Goal: Task Accomplishment & Management: Manage account settings

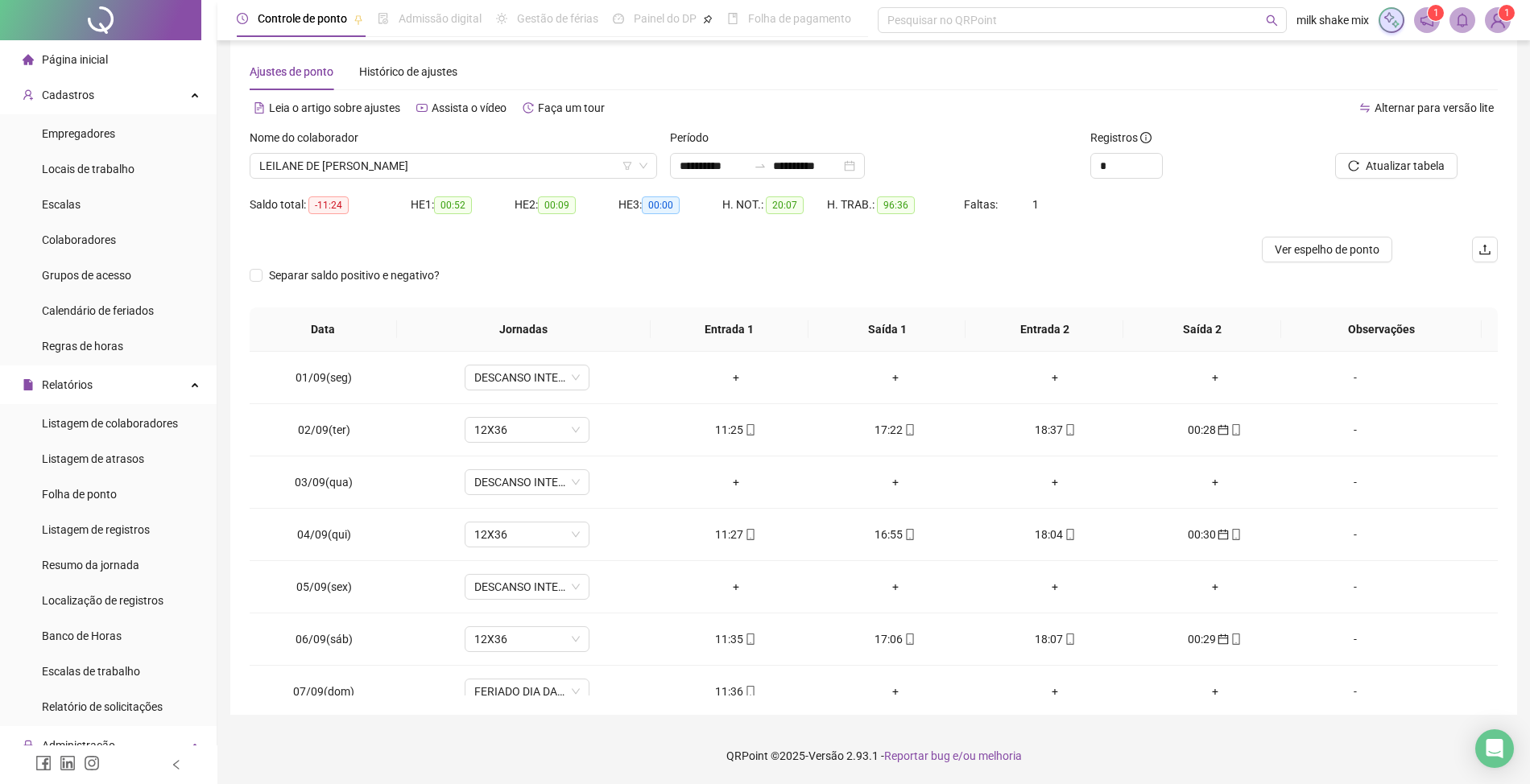
scroll to position [549, 0]
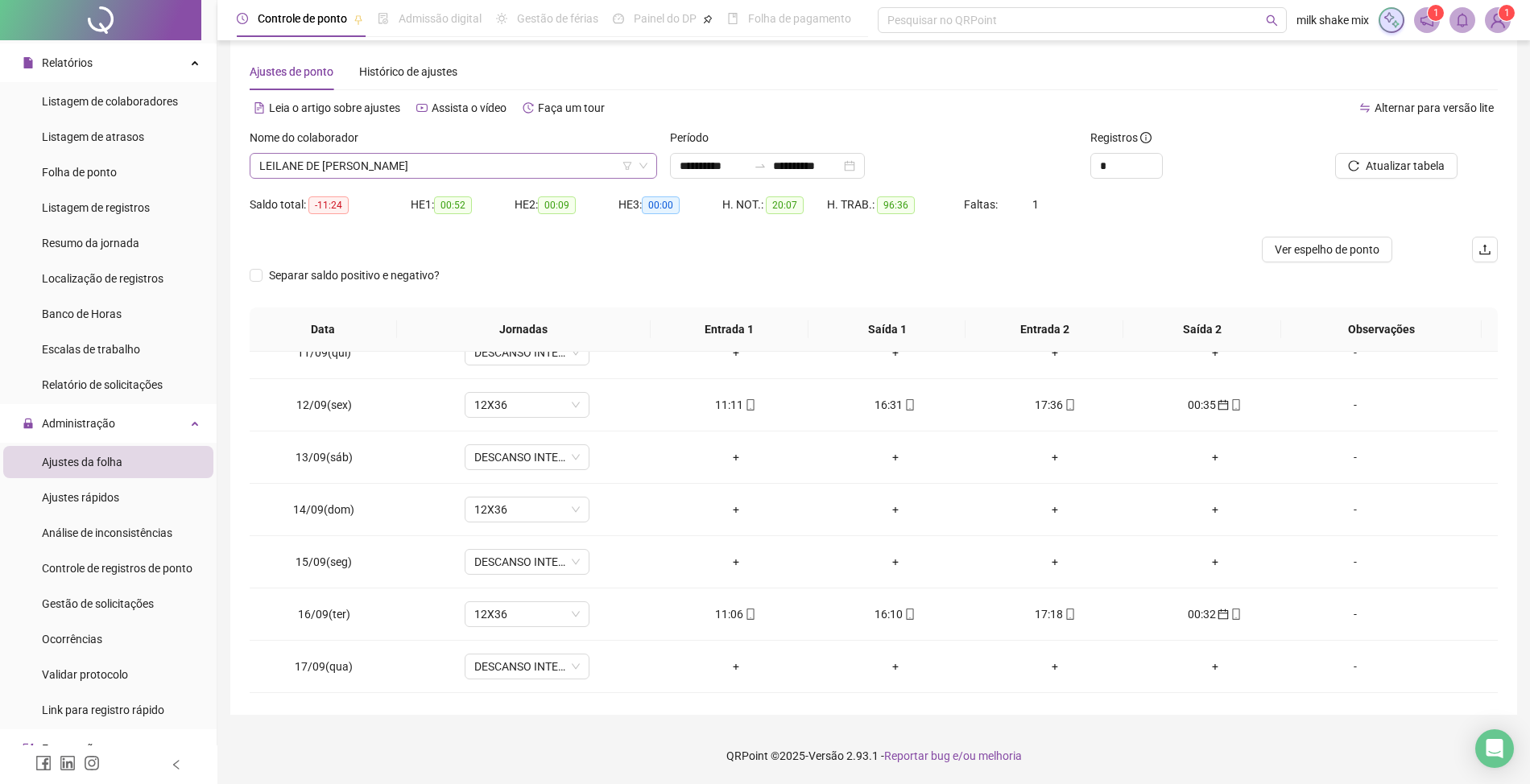
click at [429, 165] on span "LEILANE DE JESUS SILVA" at bounding box center [454, 165] width 388 height 24
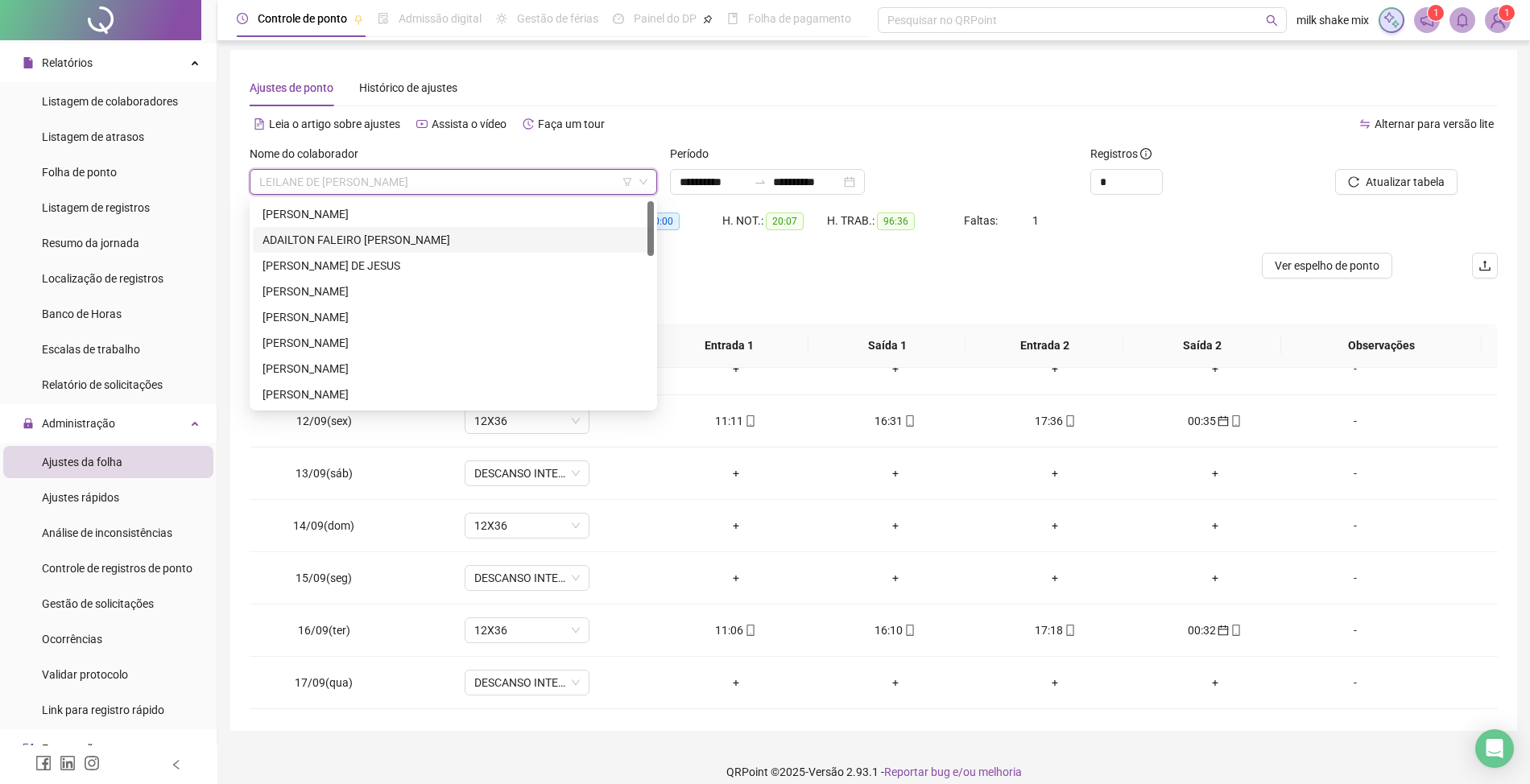
scroll to position [0, 0]
click at [400, 217] on div "ACLEO SANTANA BARROS" at bounding box center [453, 217] width 382 height 18
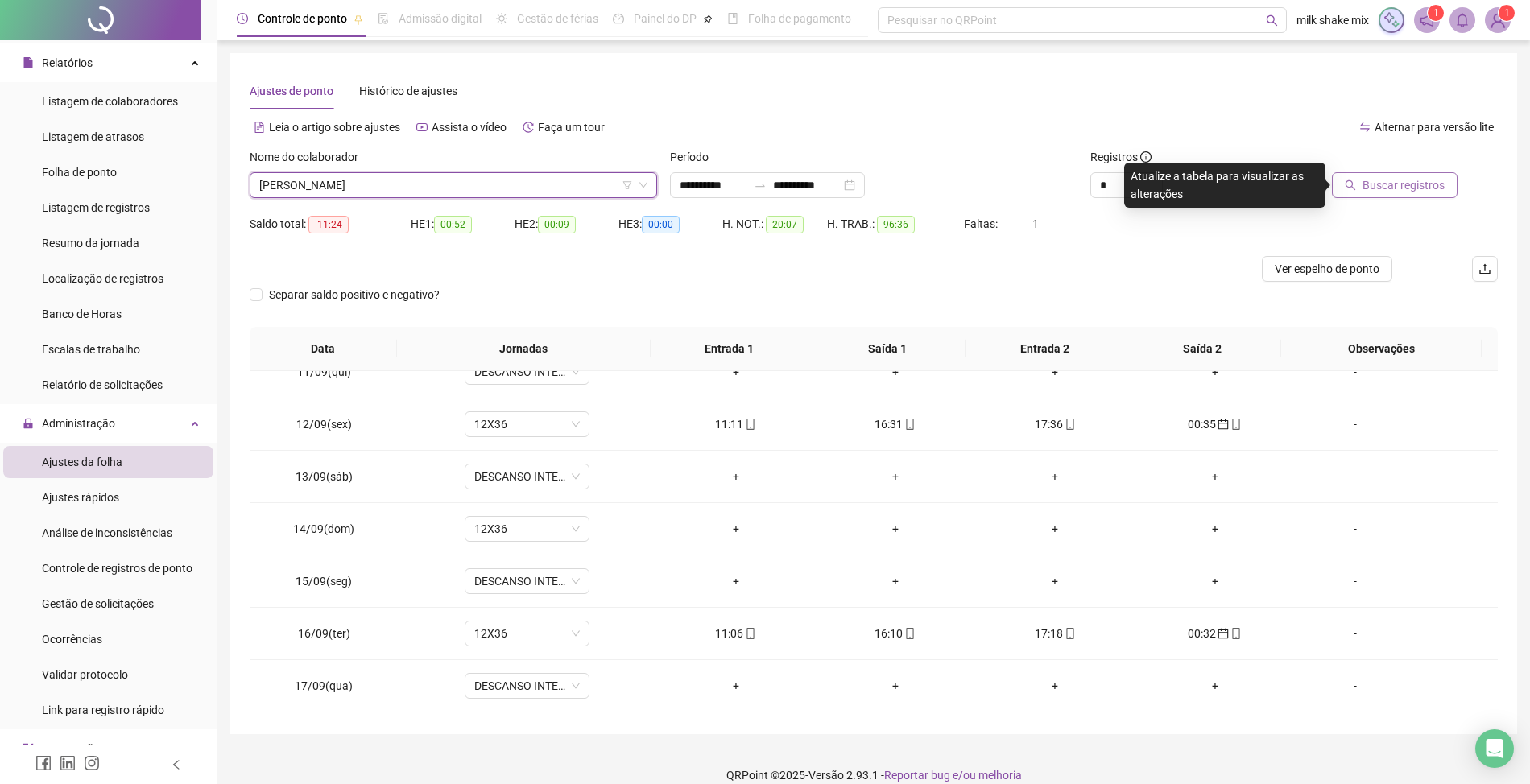
click at [1376, 194] on button "Buscar registros" at bounding box center [1395, 185] width 126 height 26
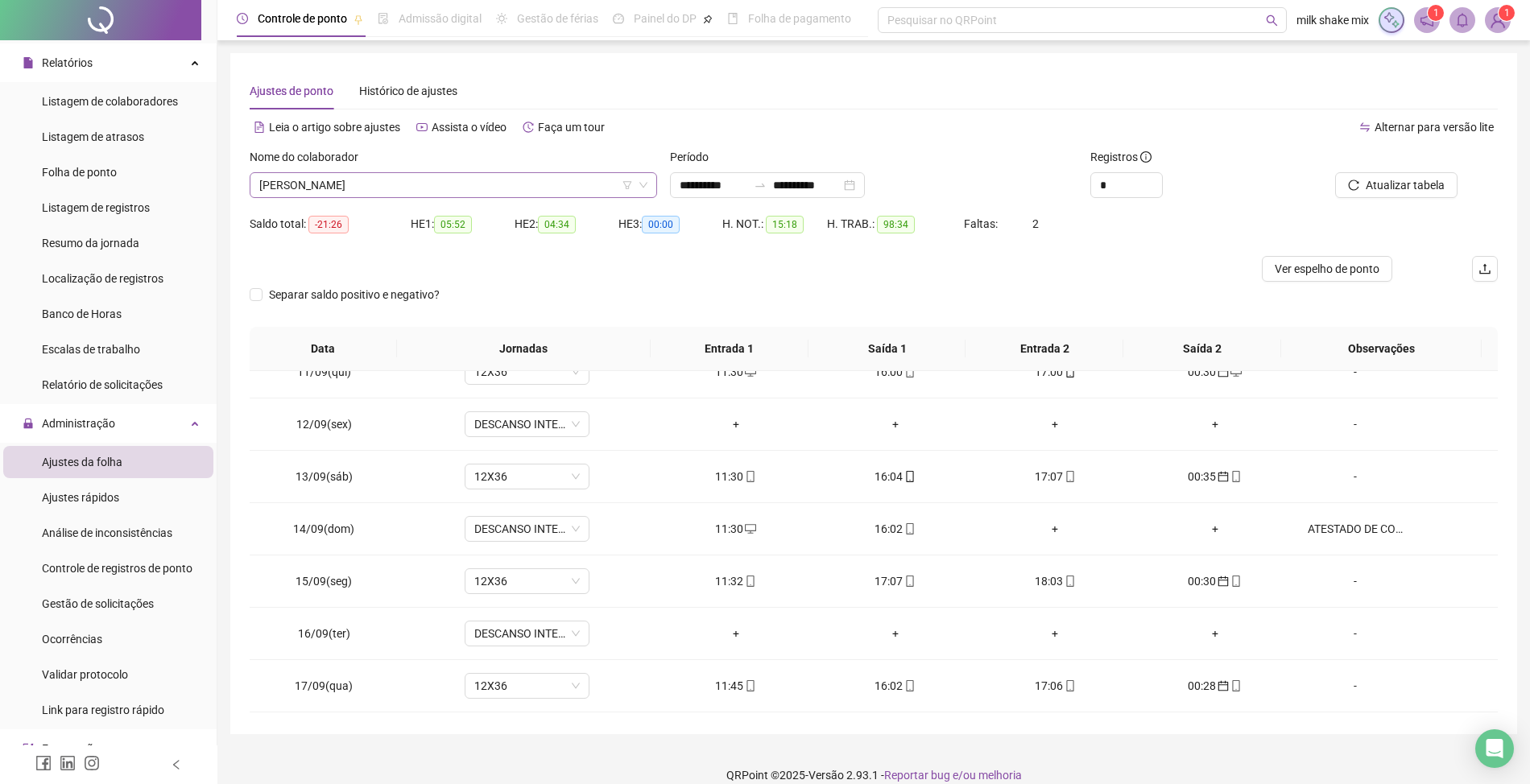
click at [485, 181] on span "ACLEO SANTANA BARROS" at bounding box center [454, 185] width 388 height 24
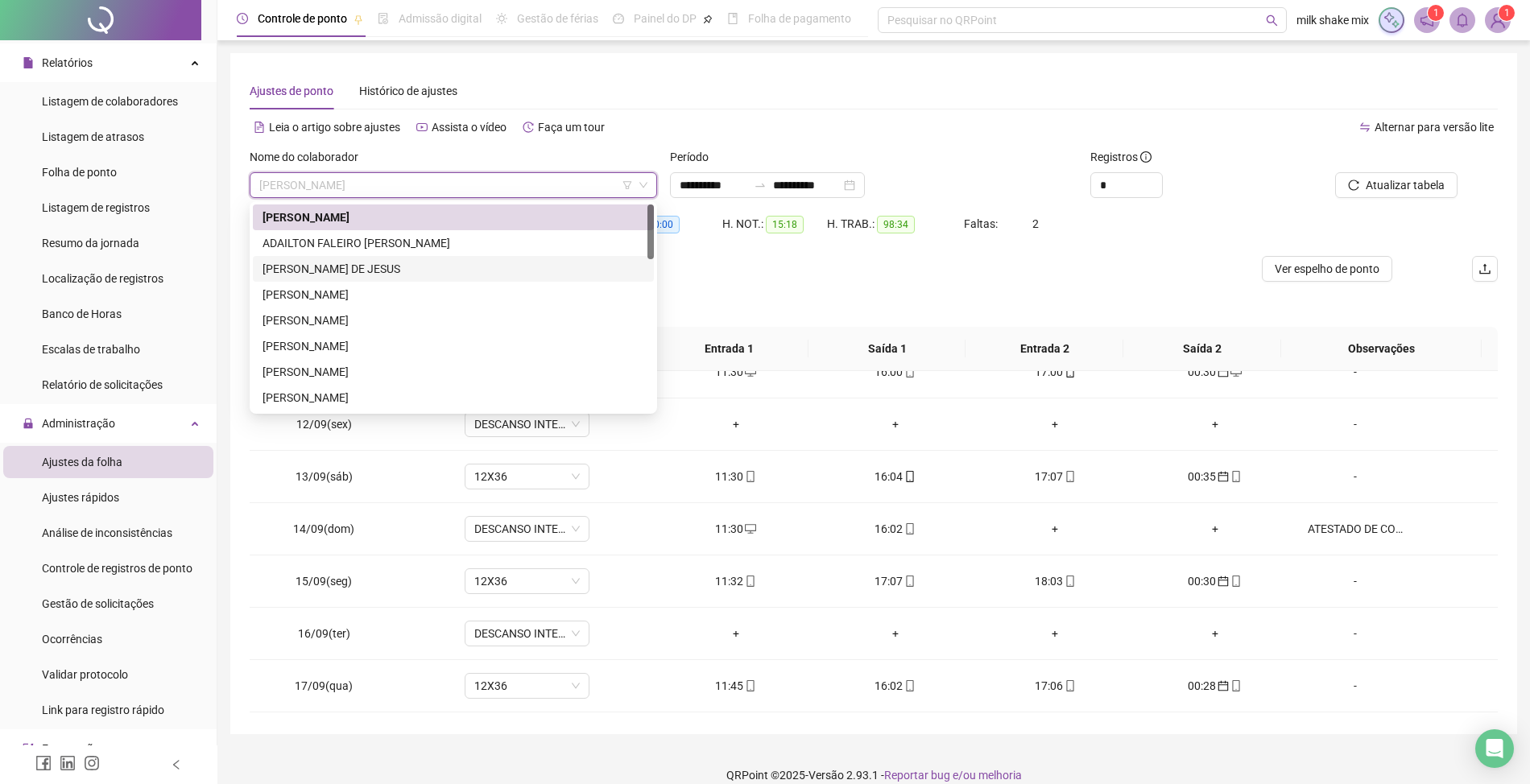
click at [387, 256] on div "ALICE BARBOSA DE JESUS" at bounding box center [454, 269] width 401 height 26
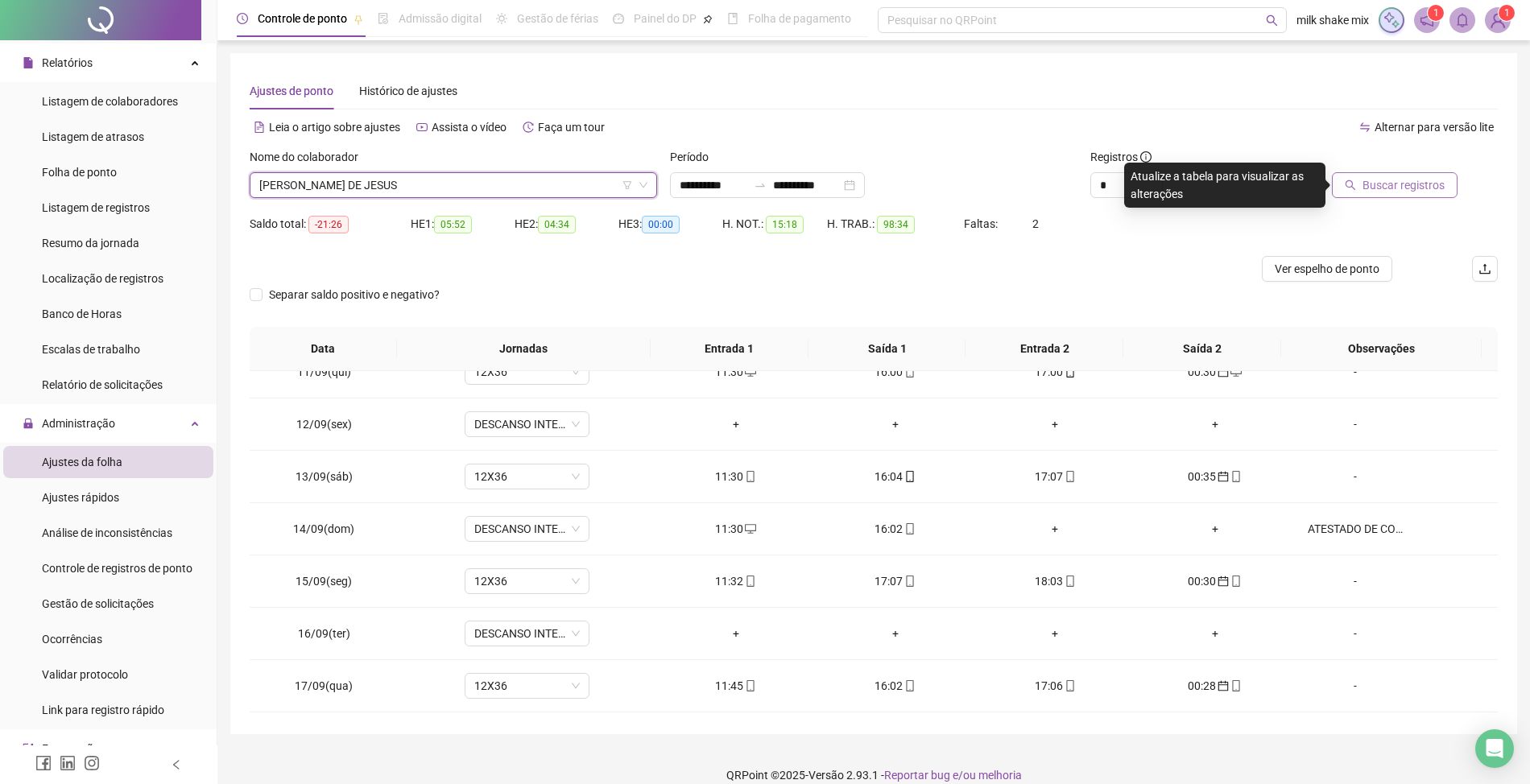
click at [1410, 184] on span "Buscar registros" at bounding box center [1403, 185] width 82 height 18
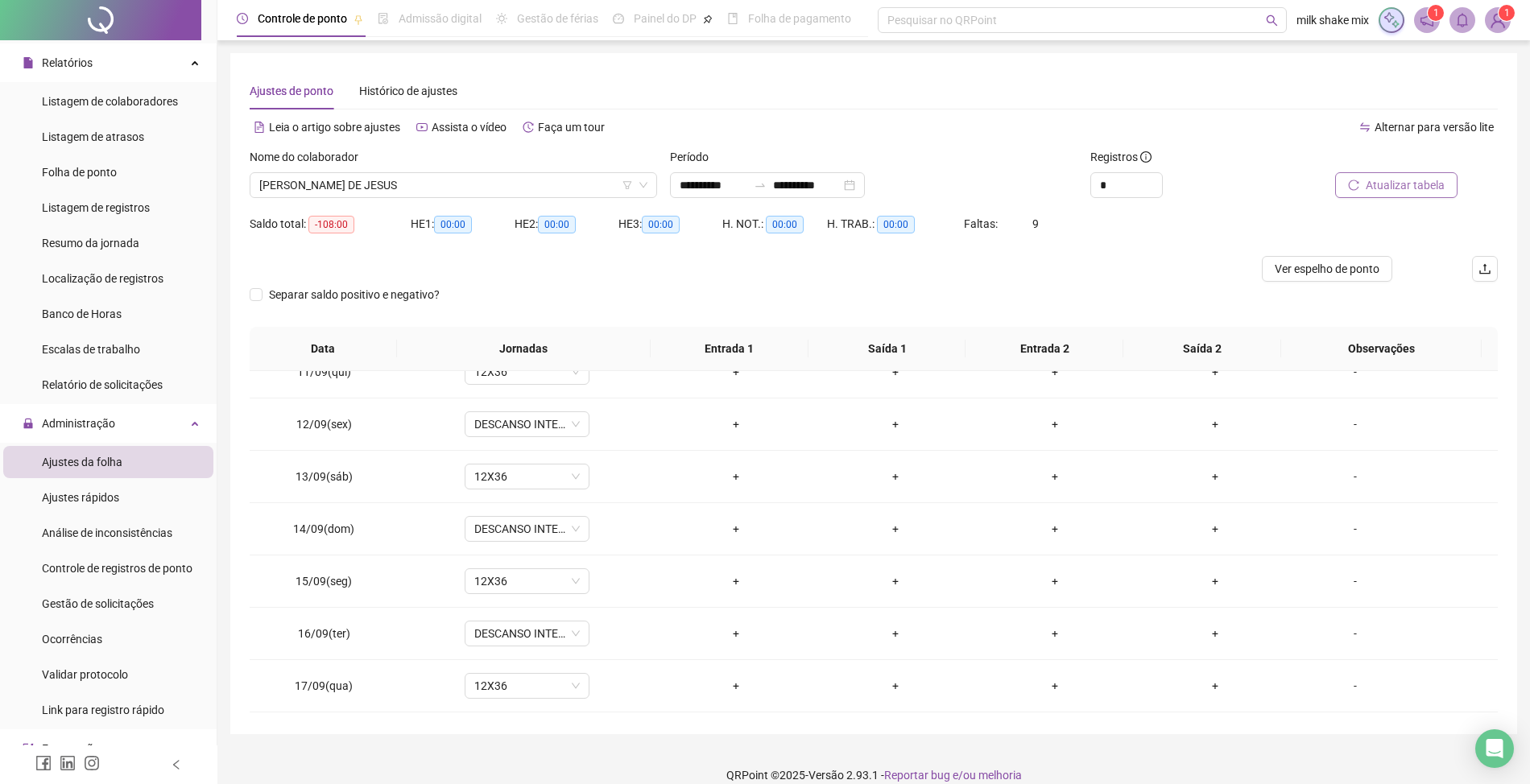
click at [556, 164] on div "Nome do colaborador" at bounding box center [454, 160] width 408 height 24
click at [554, 184] on span "ALICE BARBOSA DE JESUS" at bounding box center [454, 185] width 388 height 24
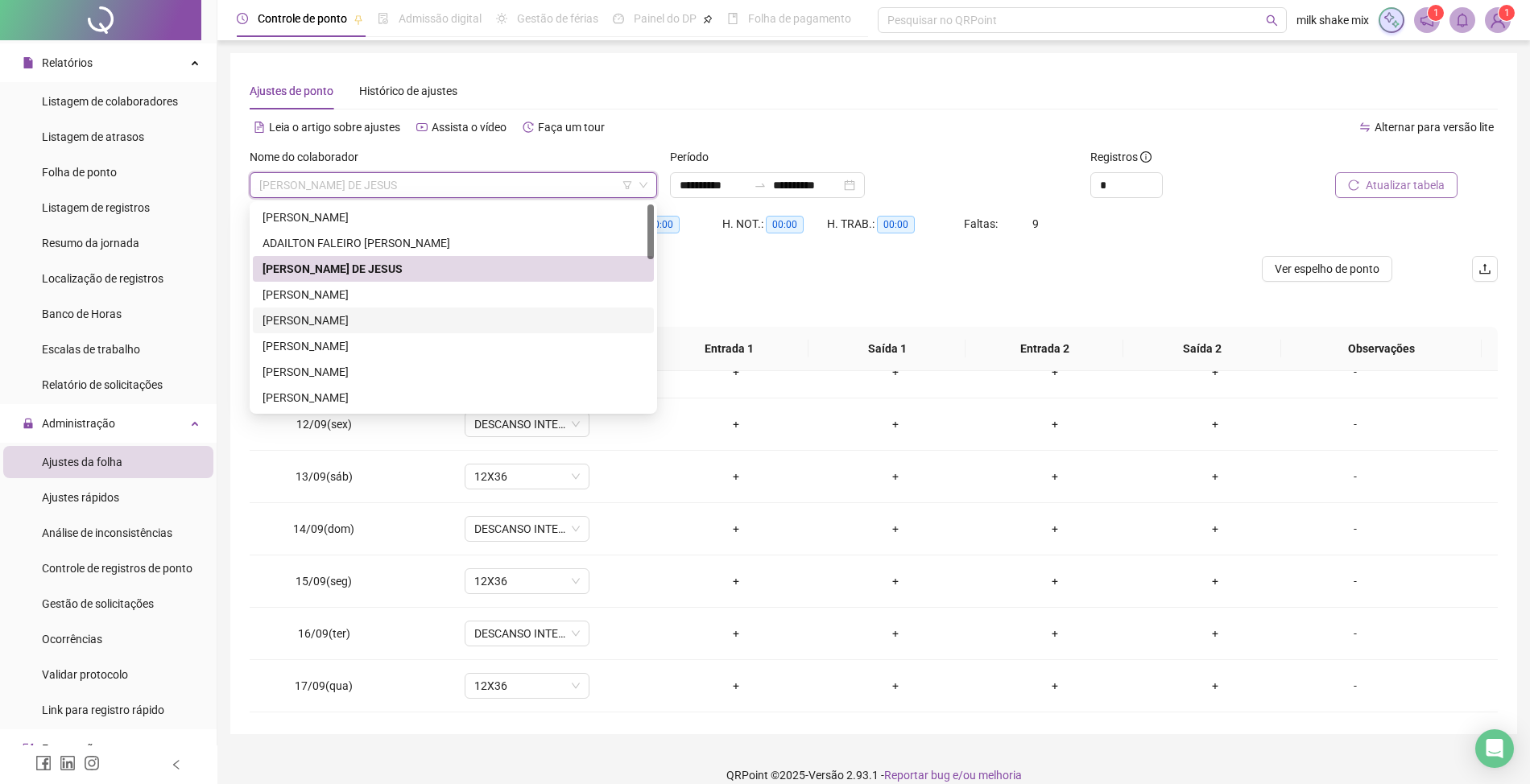
click at [353, 316] on div "ANA CLARA DE SOUSA LIMA" at bounding box center [453, 321] width 382 height 18
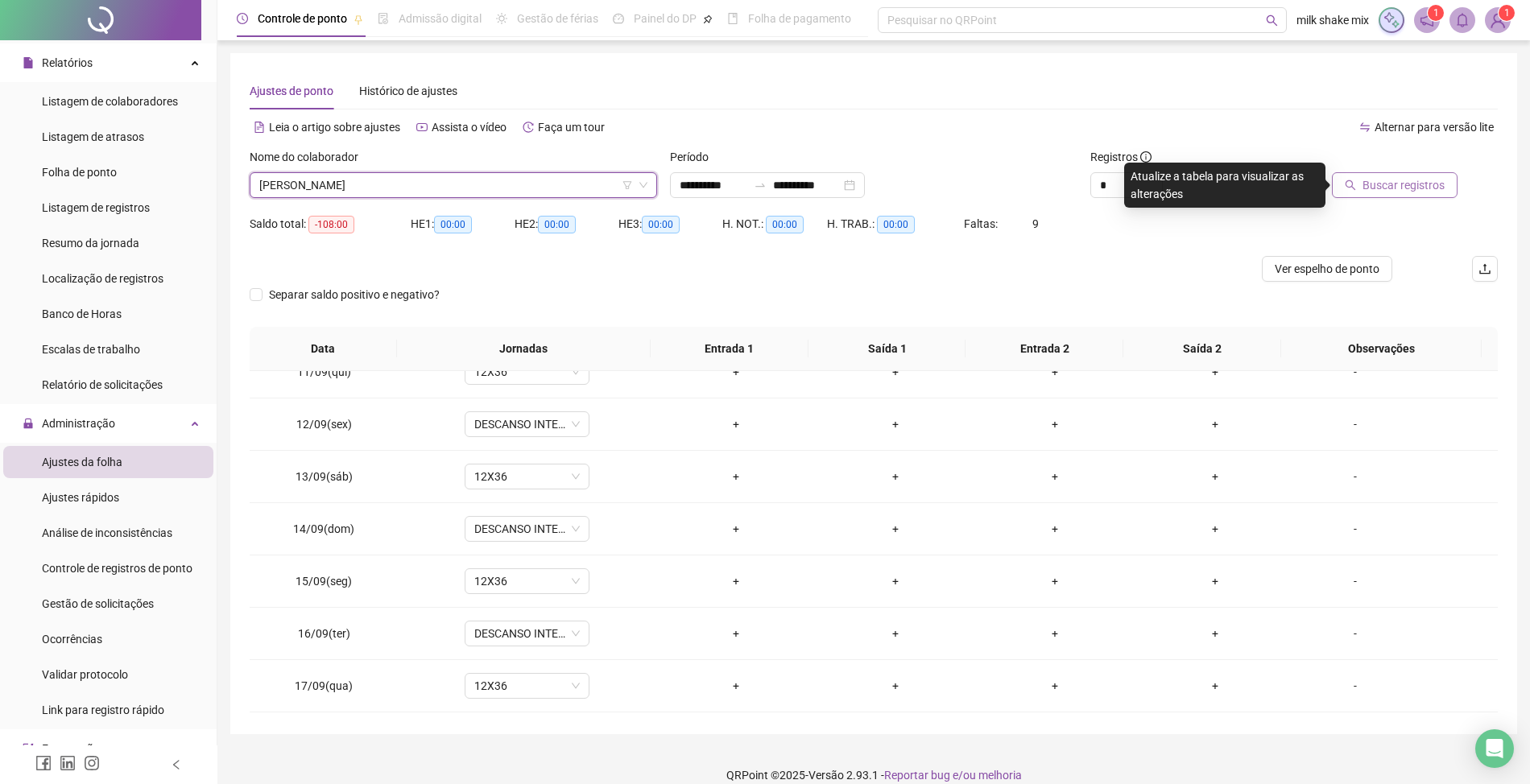
click at [603, 195] on span "ANA CLARA DE SOUSA LIMA" at bounding box center [454, 185] width 388 height 24
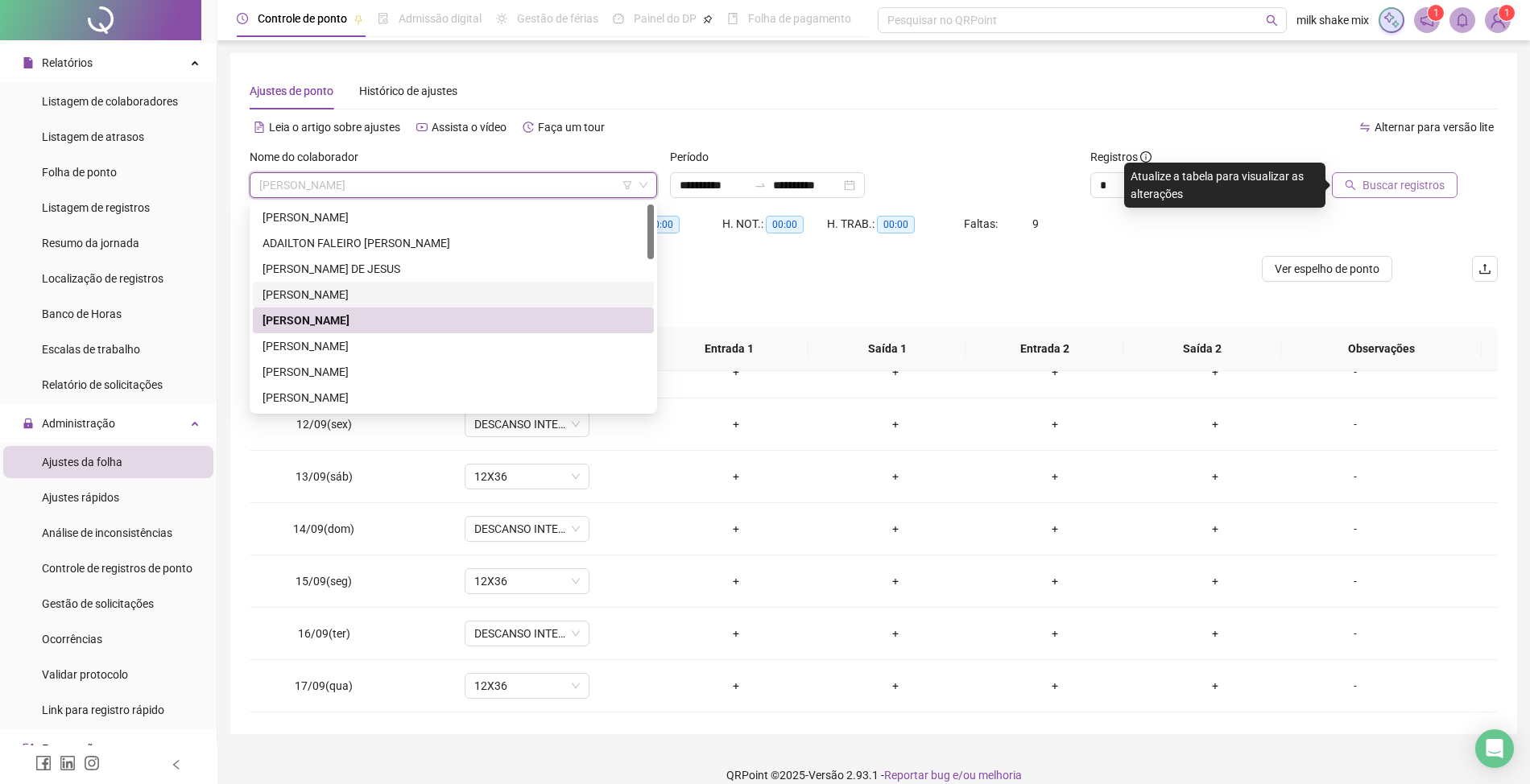
click at [403, 297] on div "ANA CARLA NOGUEIRA DE SOUSA" at bounding box center [453, 295] width 382 height 18
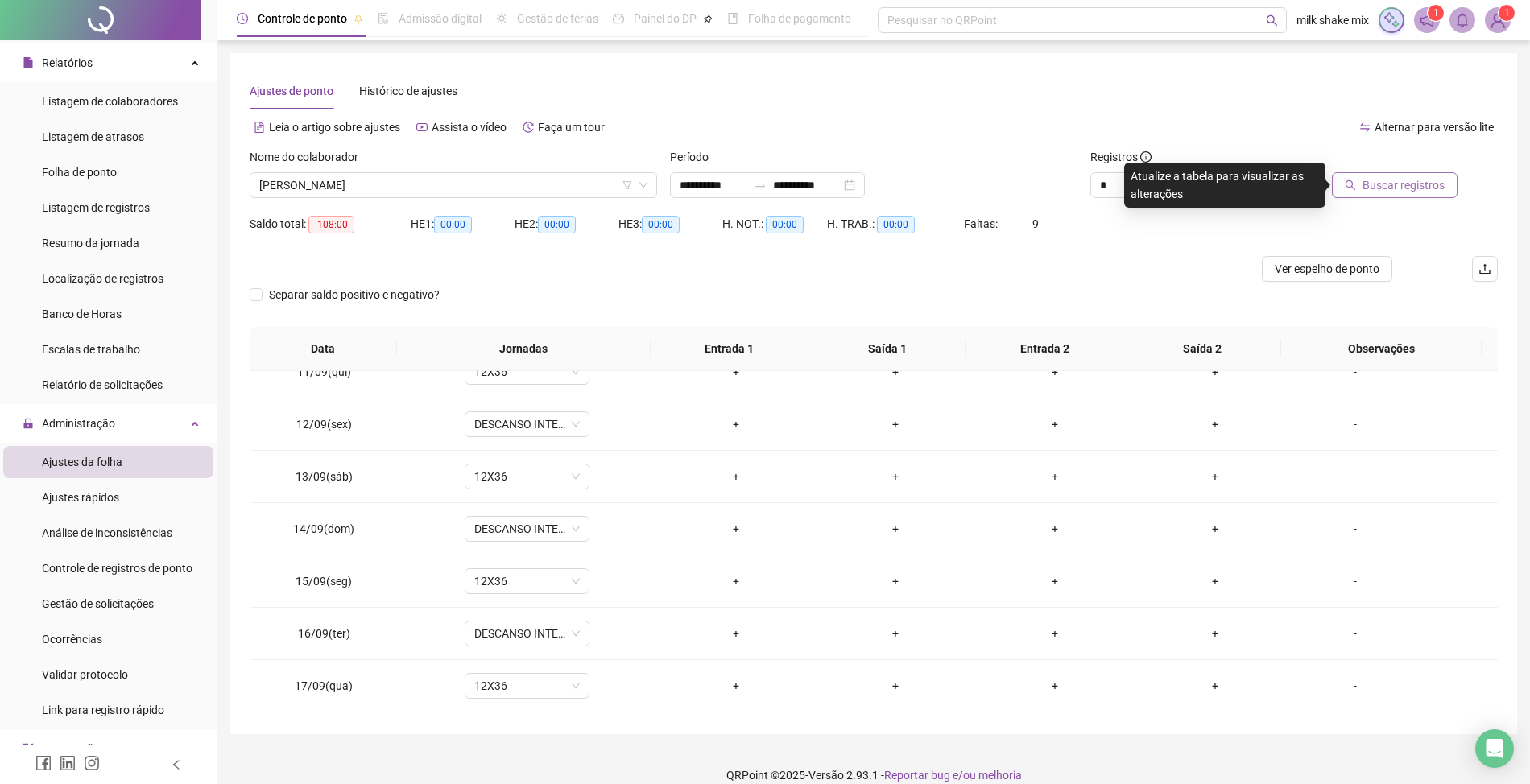
click at [1430, 183] on span "Buscar registros" at bounding box center [1403, 185] width 82 height 18
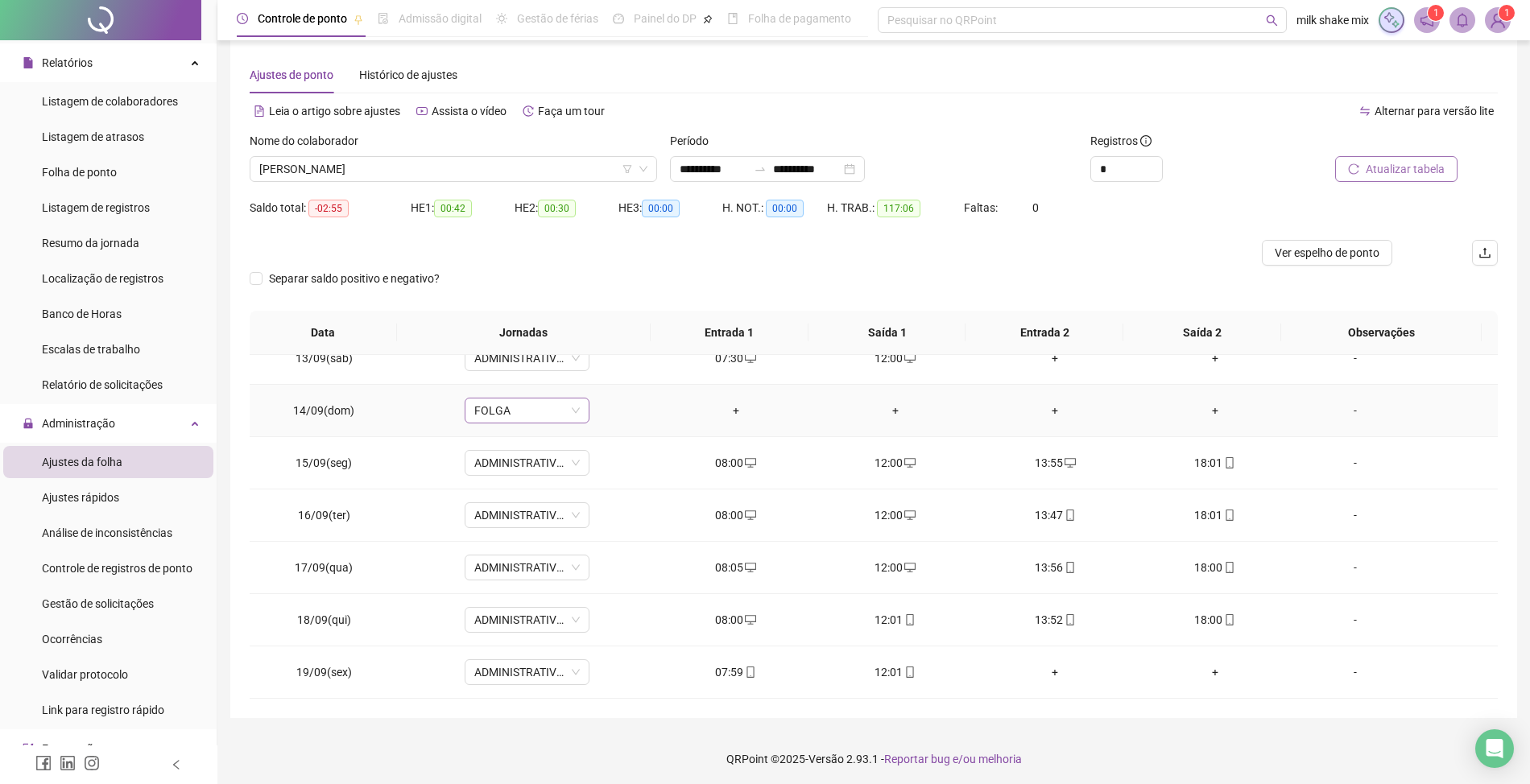
scroll to position [20, 0]
click at [513, 183] on div "Nome do colaborador ANA CARLA NOGUEIRA DE SOUSA" at bounding box center [454, 160] width 420 height 63
click at [533, 169] on span "ANA CARLA NOGUEIRA DE SOUSA" at bounding box center [454, 165] width 388 height 24
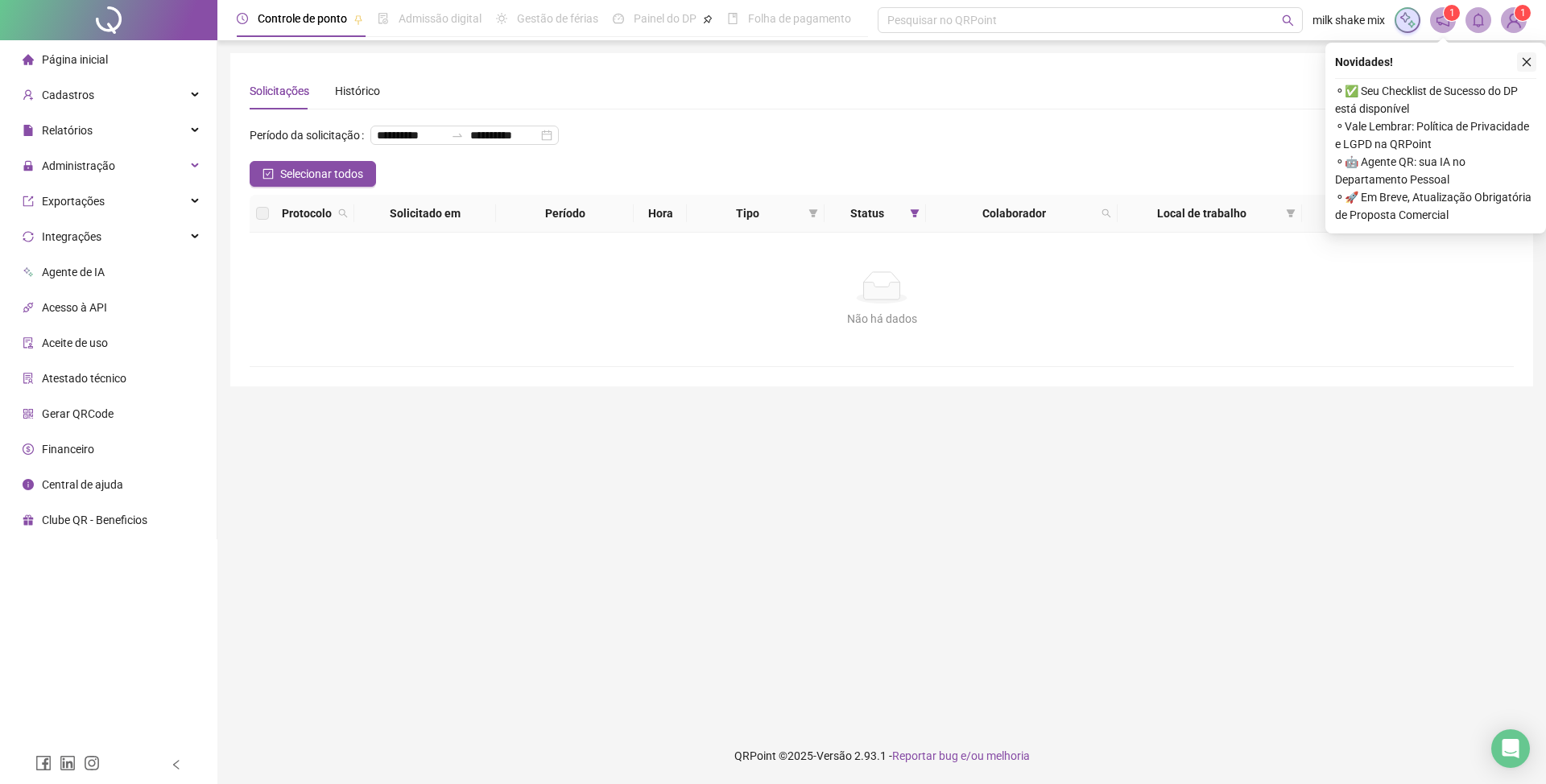
click at [1532, 66] on icon "close" at bounding box center [1526, 62] width 12 height 12
click at [91, 110] on div "Cadastros" at bounding box center [109, 95] width 210 height 32
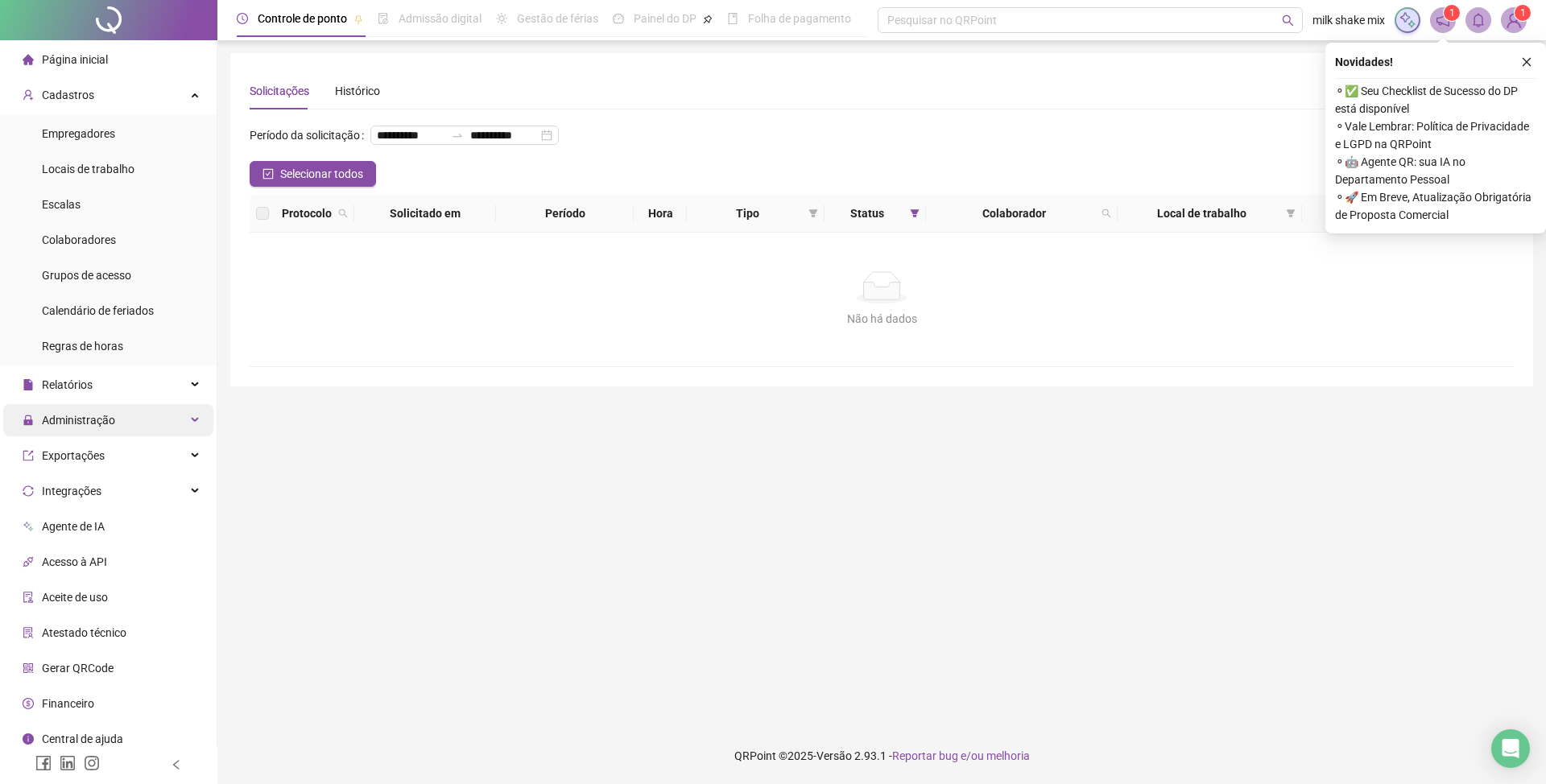
click at [98, 429] on span "Administração" at bounding box center [68, 420] width 93 height 32
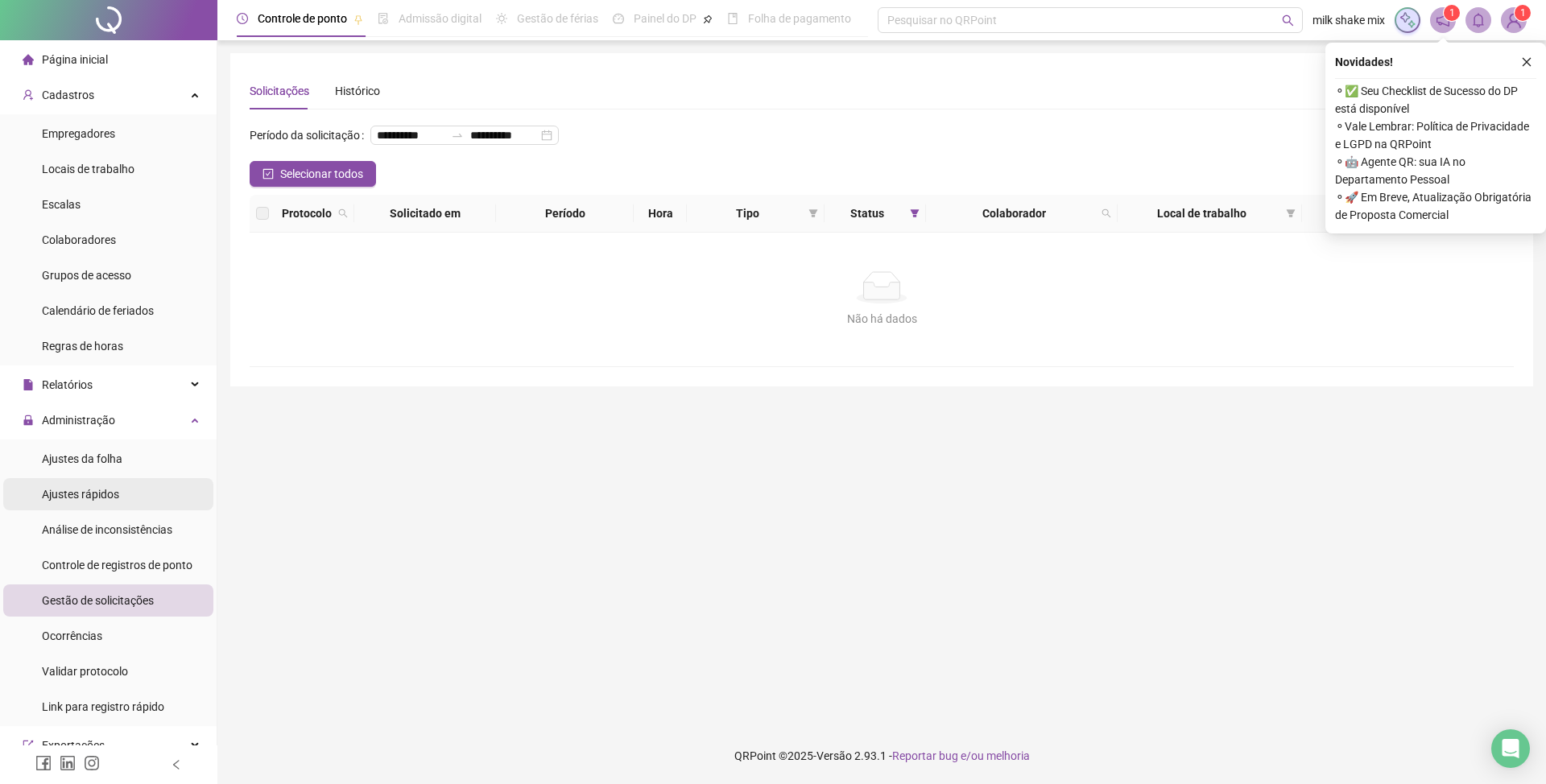
click at [155, 500] on li "Ajustes rápidos" at bounding box center [109, 495] width 210 height 32
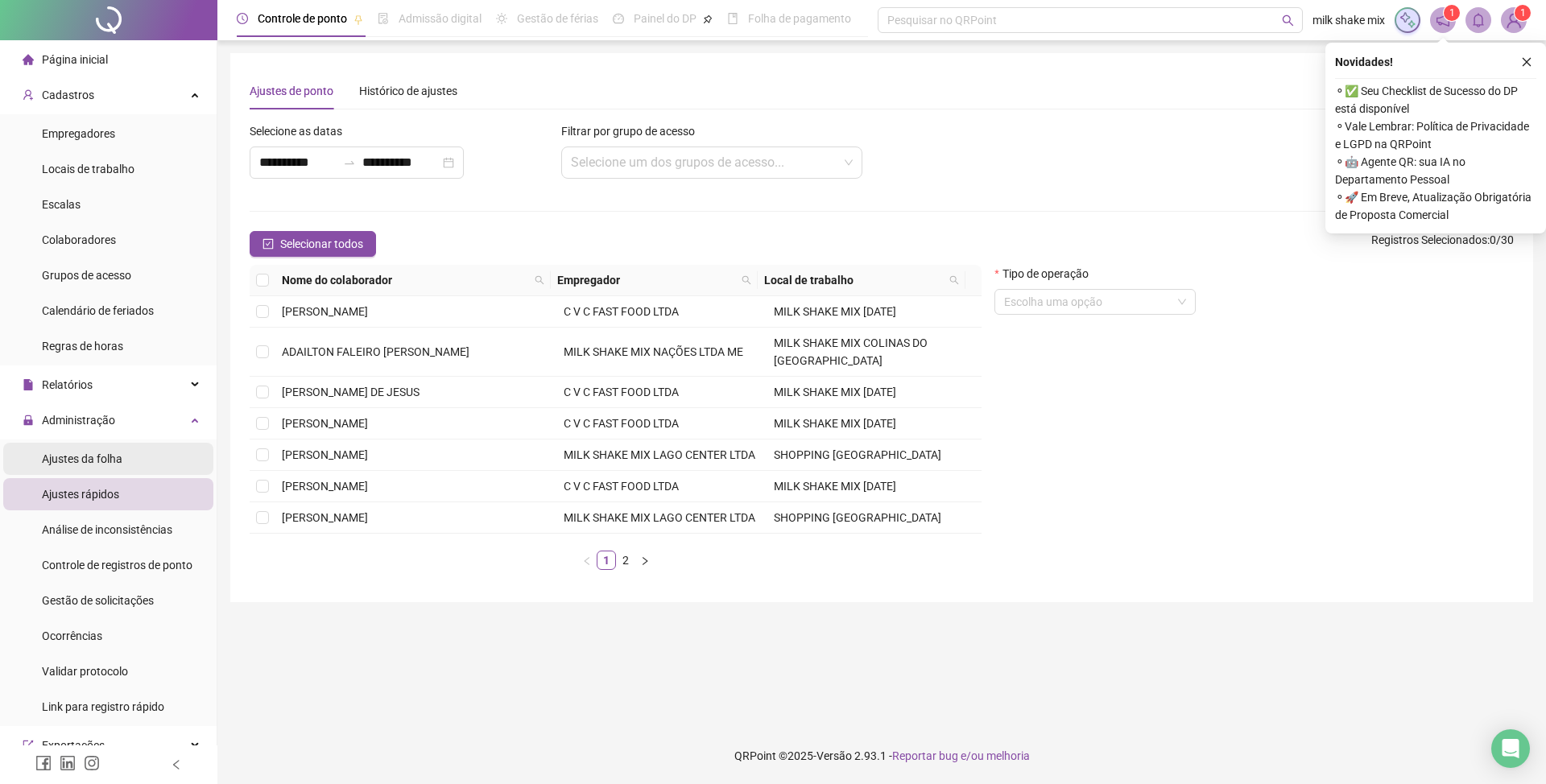
click at [137, 468] on li "Ajustes da folha" at bounding box center [109, 459] width 210 height 32
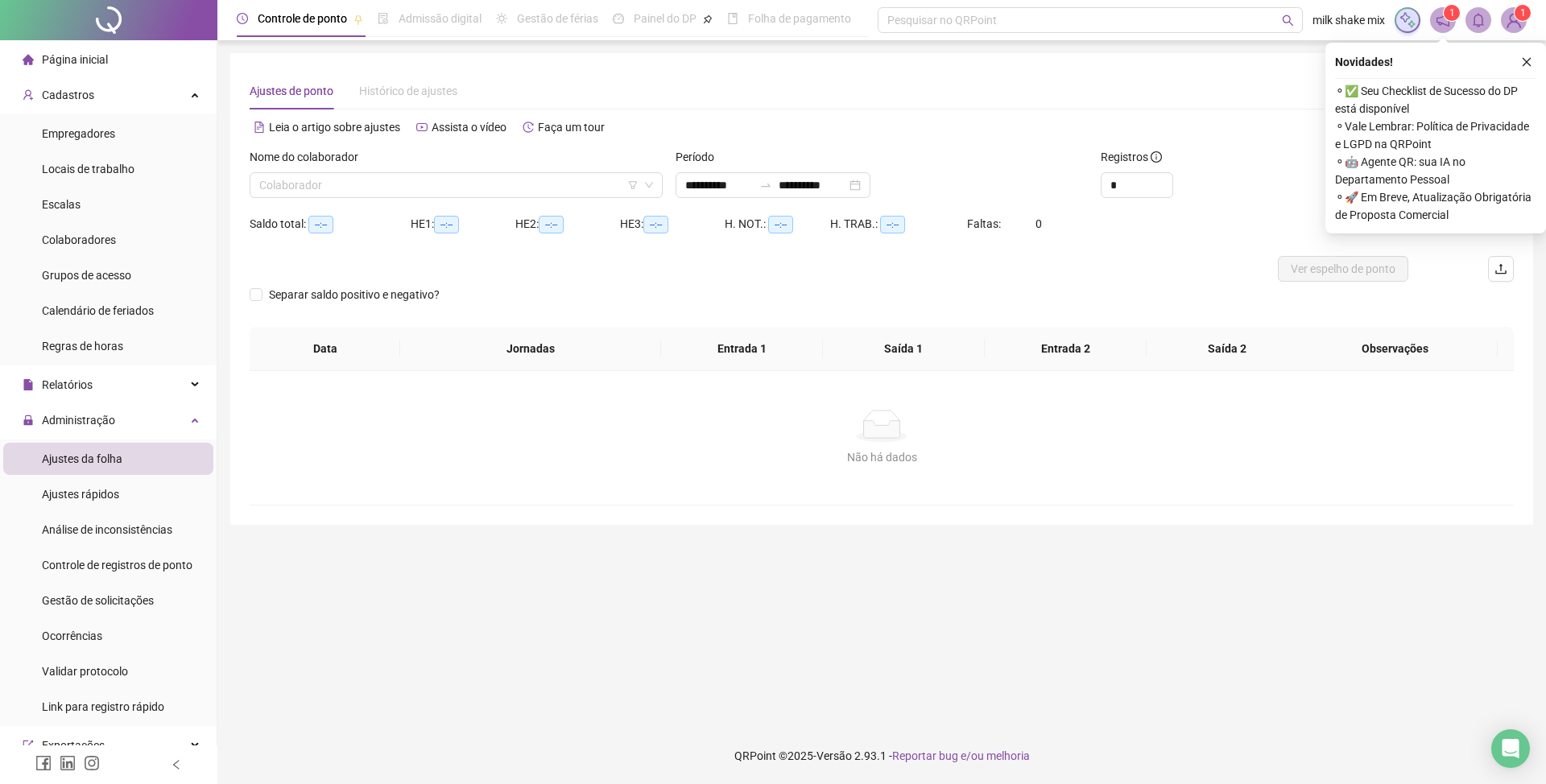
type input "**********"
click at [565, 175] on input "search" at bounding box center [449, 185] width 379 height 24
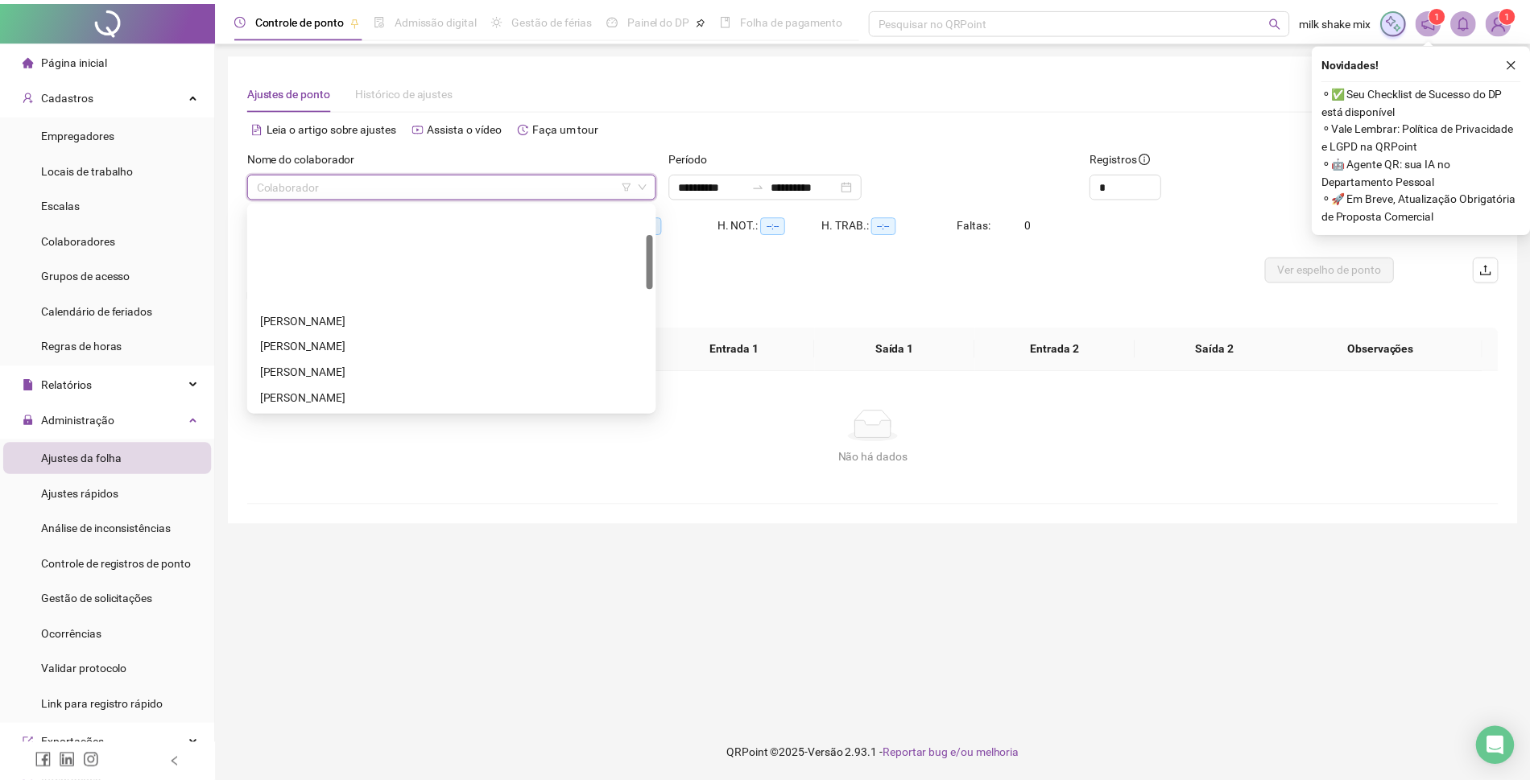
scroll to position [107, 0]
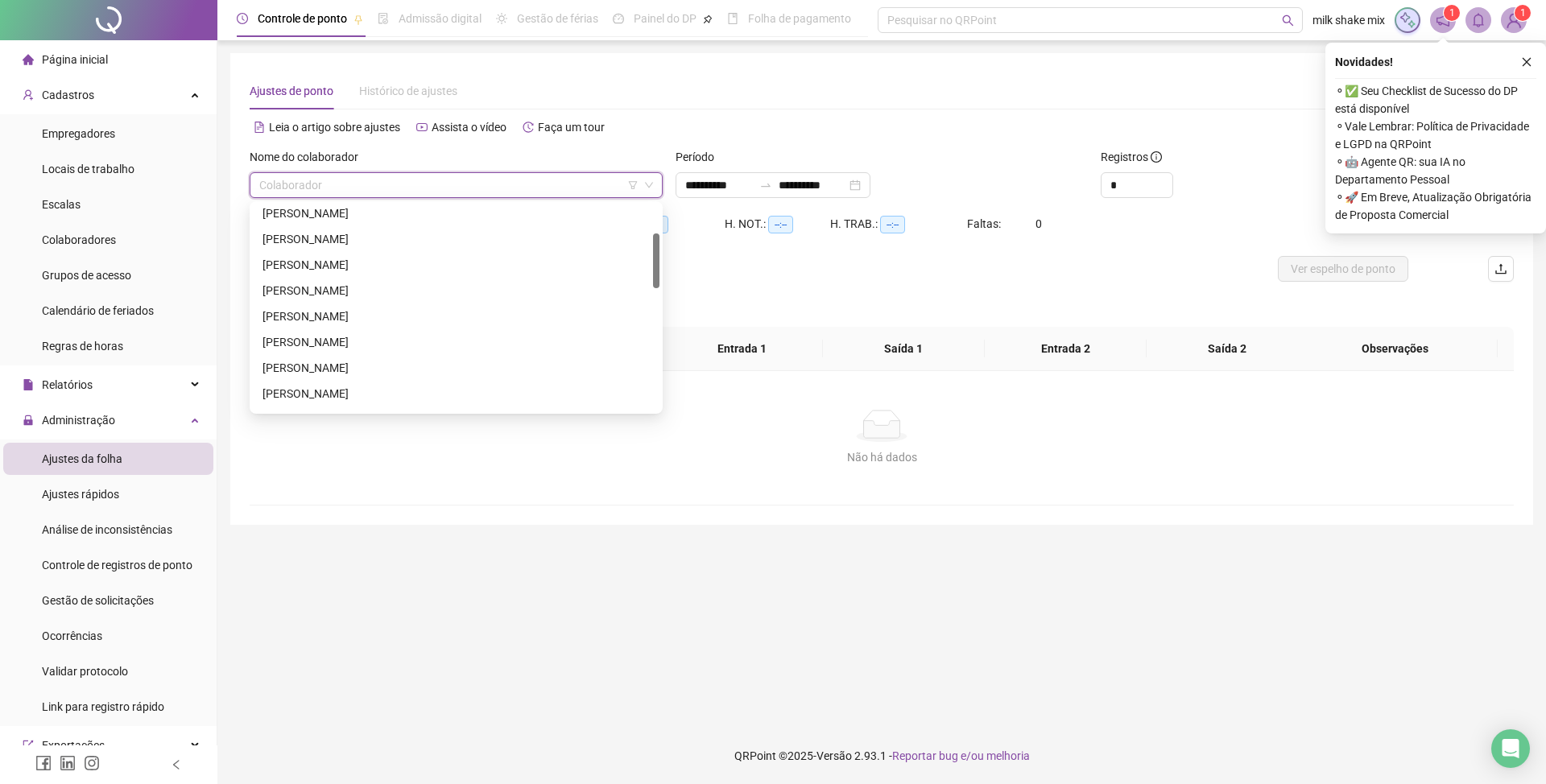
click at [327, 282] on div "CATARINA RODRIGUES DIAS" at bounding box center [455, 291] width 387 height 18
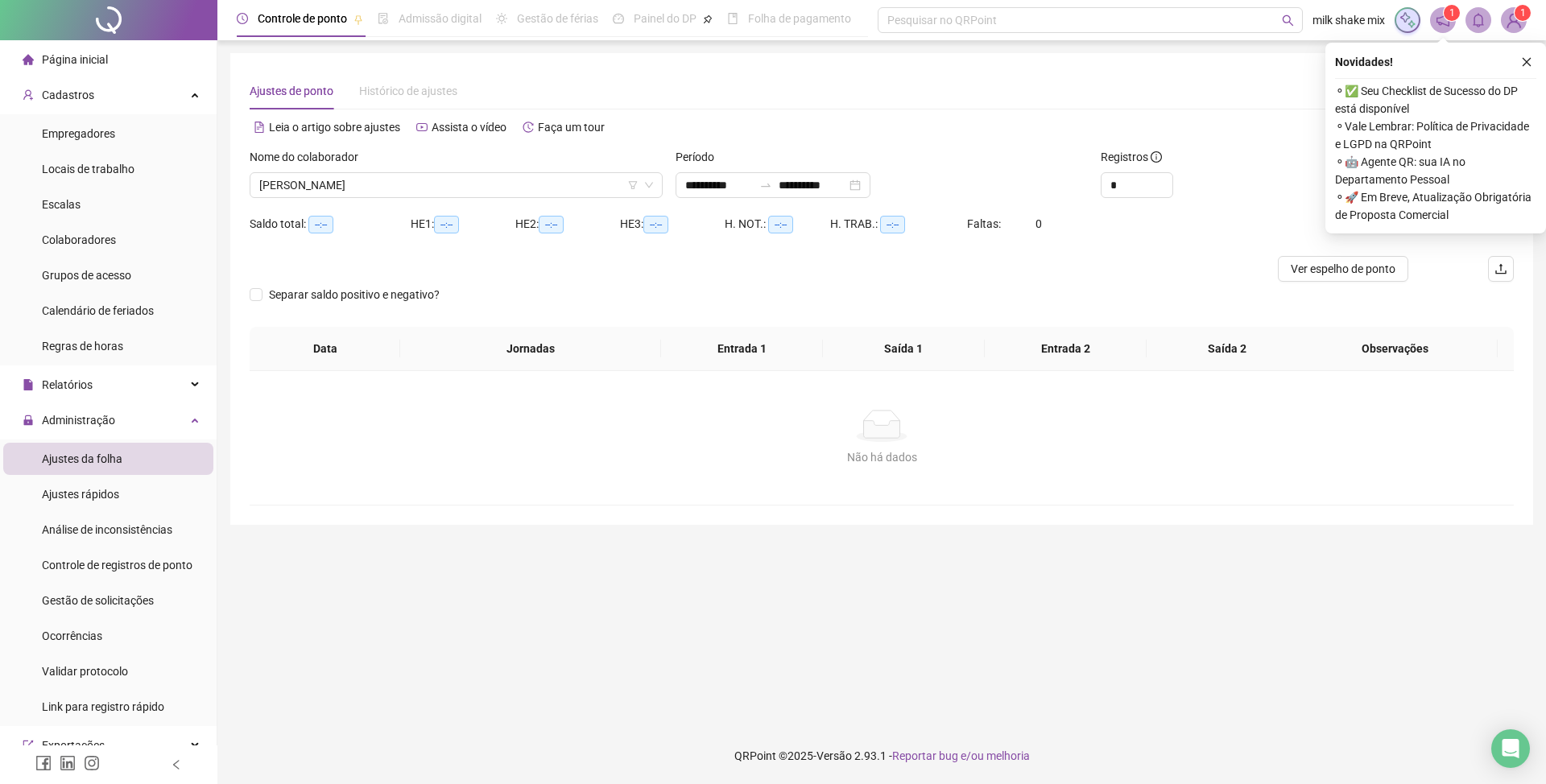
click at [1540, 66] on div "Novidades ! ⚬ ✅ Seu Checklist de Sucesso do DP está disponível ⚬ Vale Lembrar: …" at bounding box center [1436, 138] width 221 height 190
click at [1532, 66] on icon "close" at bounding box center [1526, 62] width 12 height 12
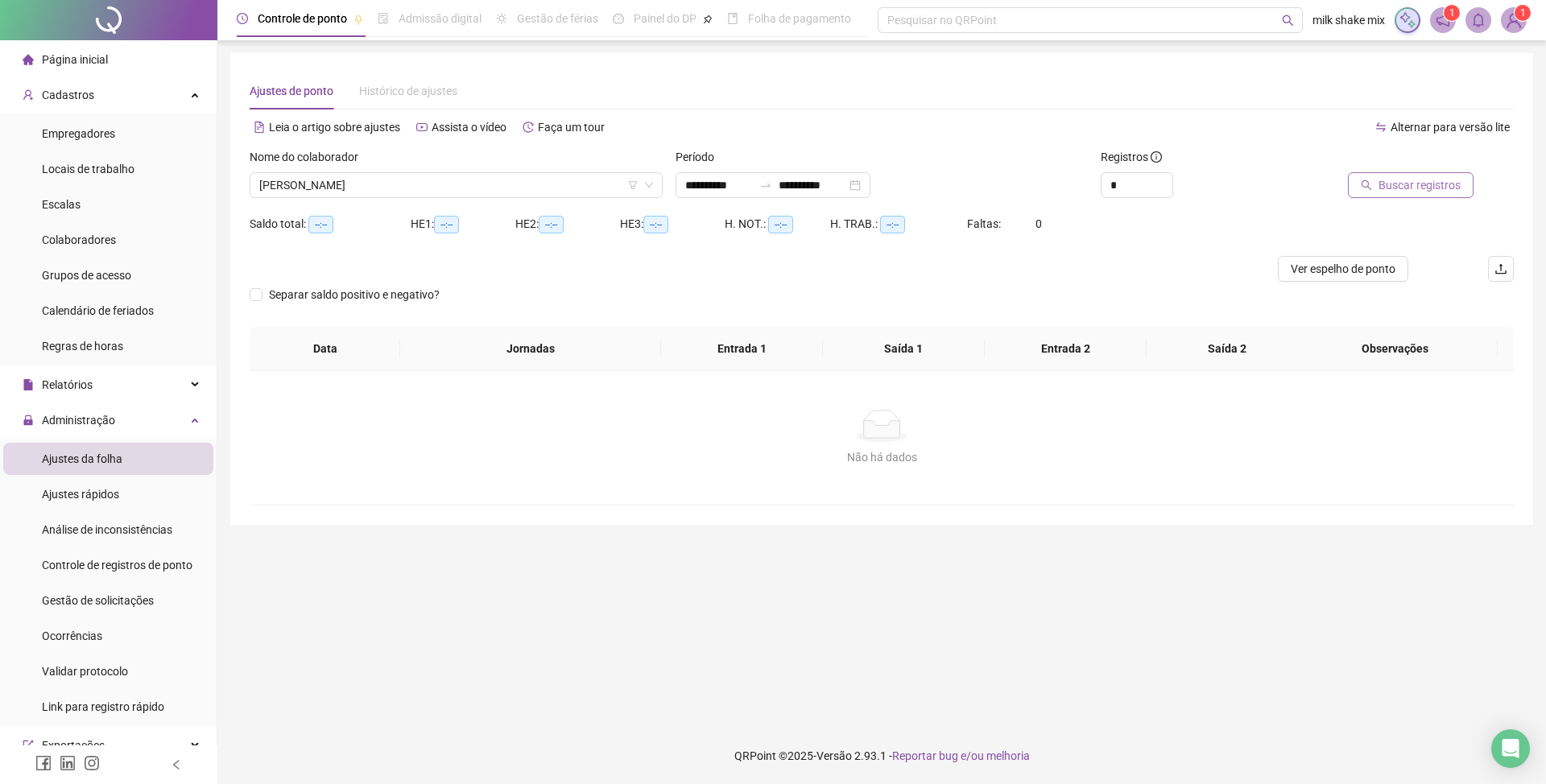
click at [1434, 179] on span "Buscar registros" at bounding box center [1419, 185] width 82 height 18
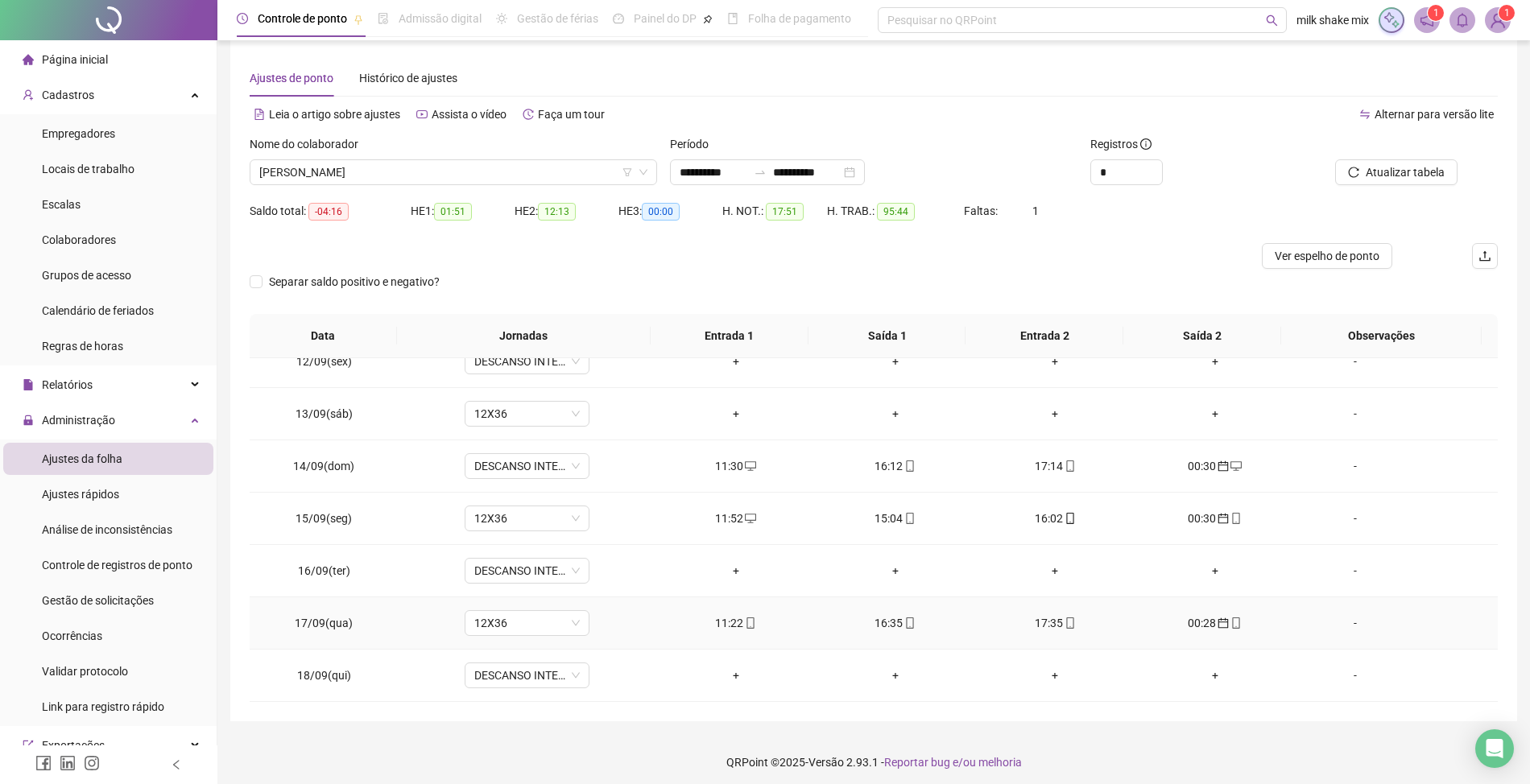
scroll to position [20, 0]
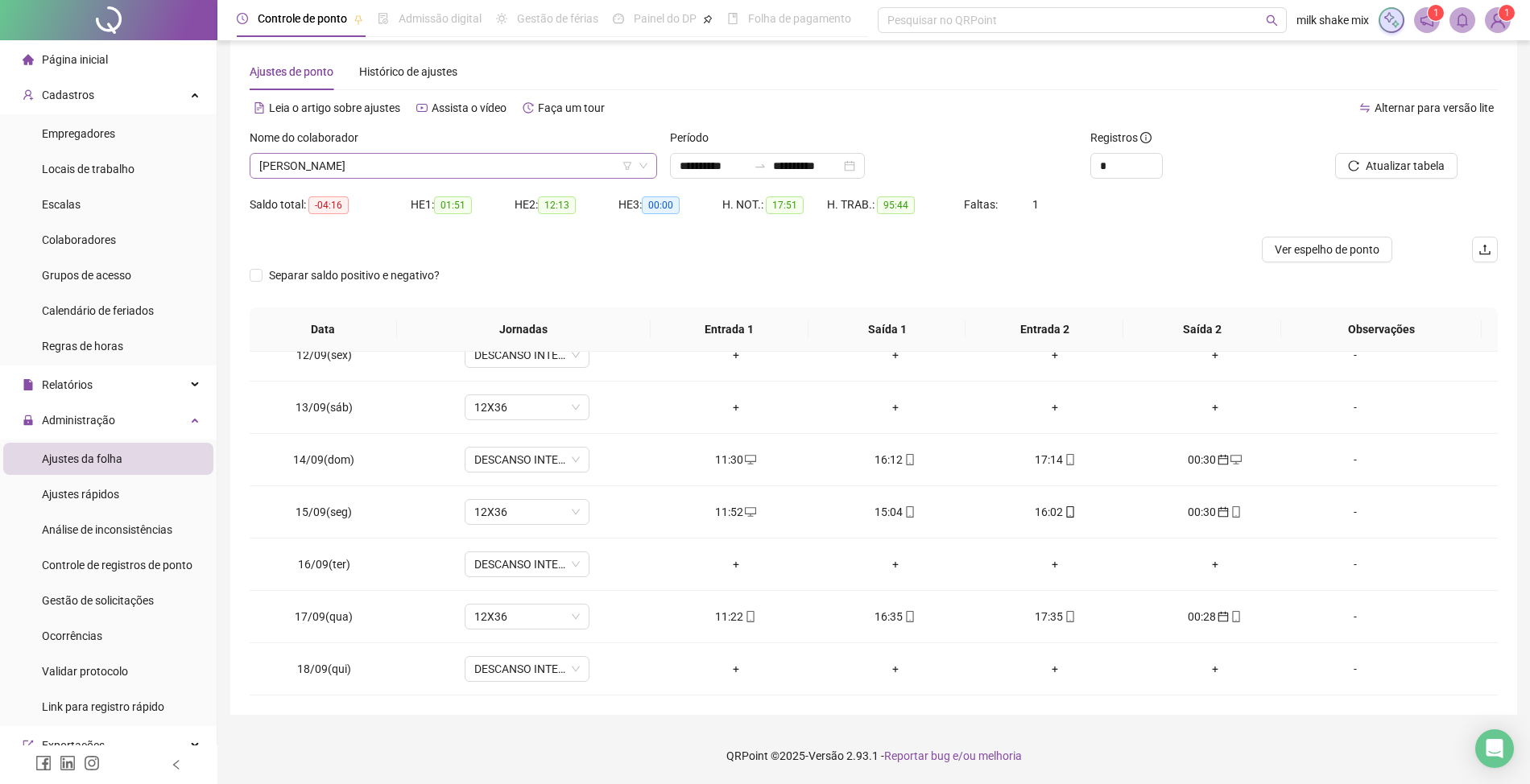
click at [416, 158] on span "CATARINA RODRIGUES DIAS" at bounding box center [454, 165] width 388 height 24
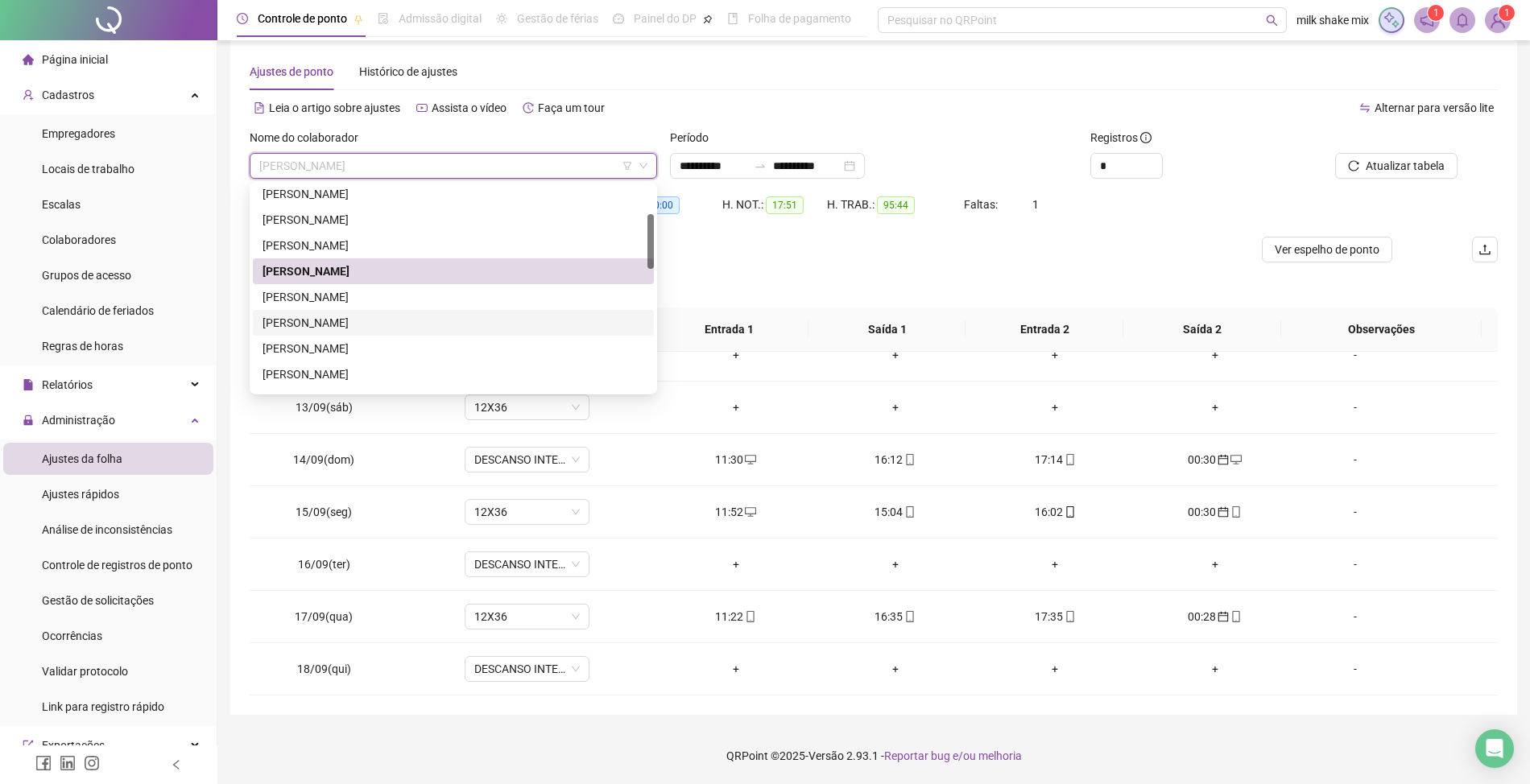
scroll to position [567, 0]
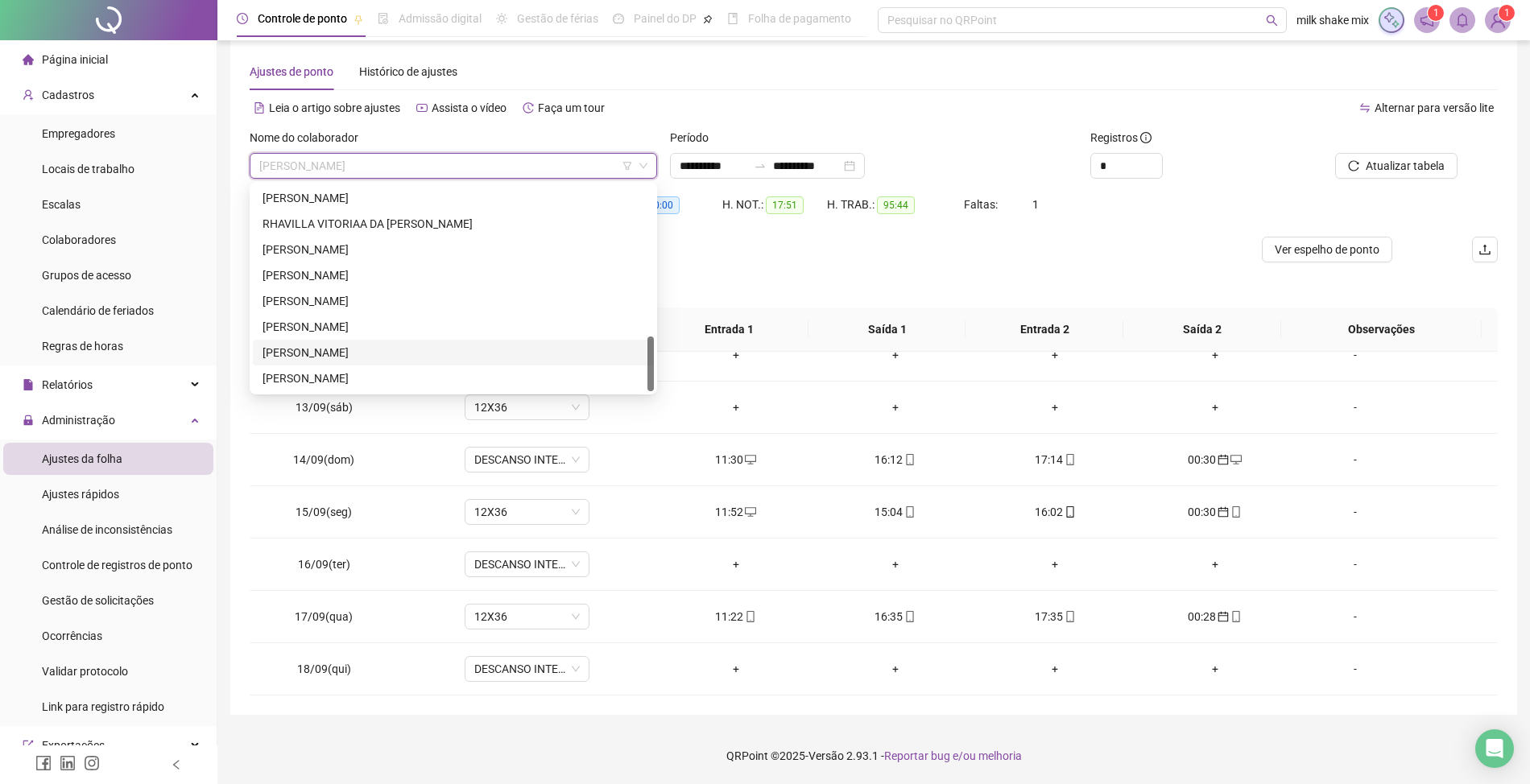
click at [370, 335] on div "VICTOR HUGO JOSÉ DE QUEIROZ" at bounding box center [453, 327] width 382 height 18
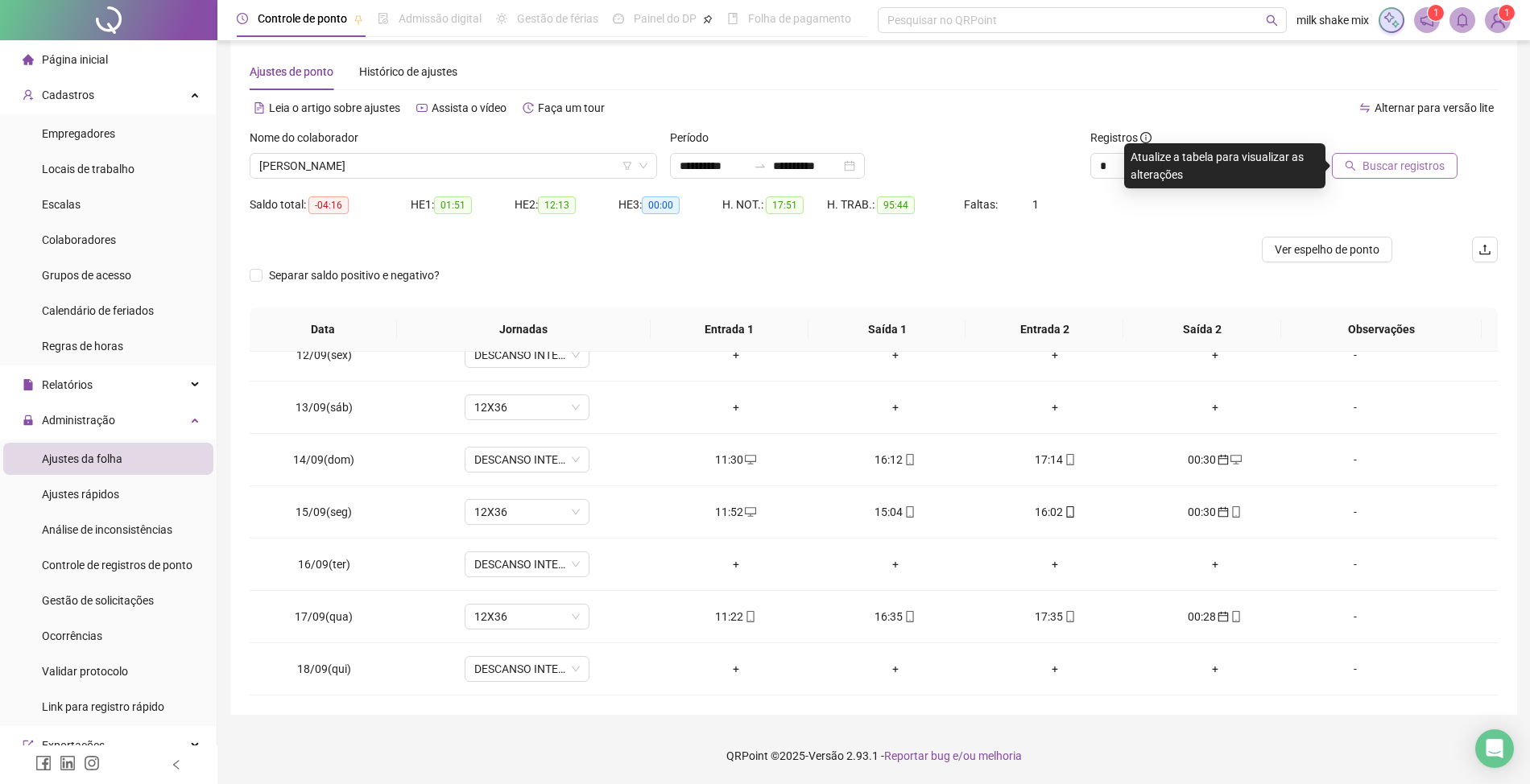
click at [1361, 161] on button "Buscar registros" at bounding box center [1395, 165] width 126 height 26
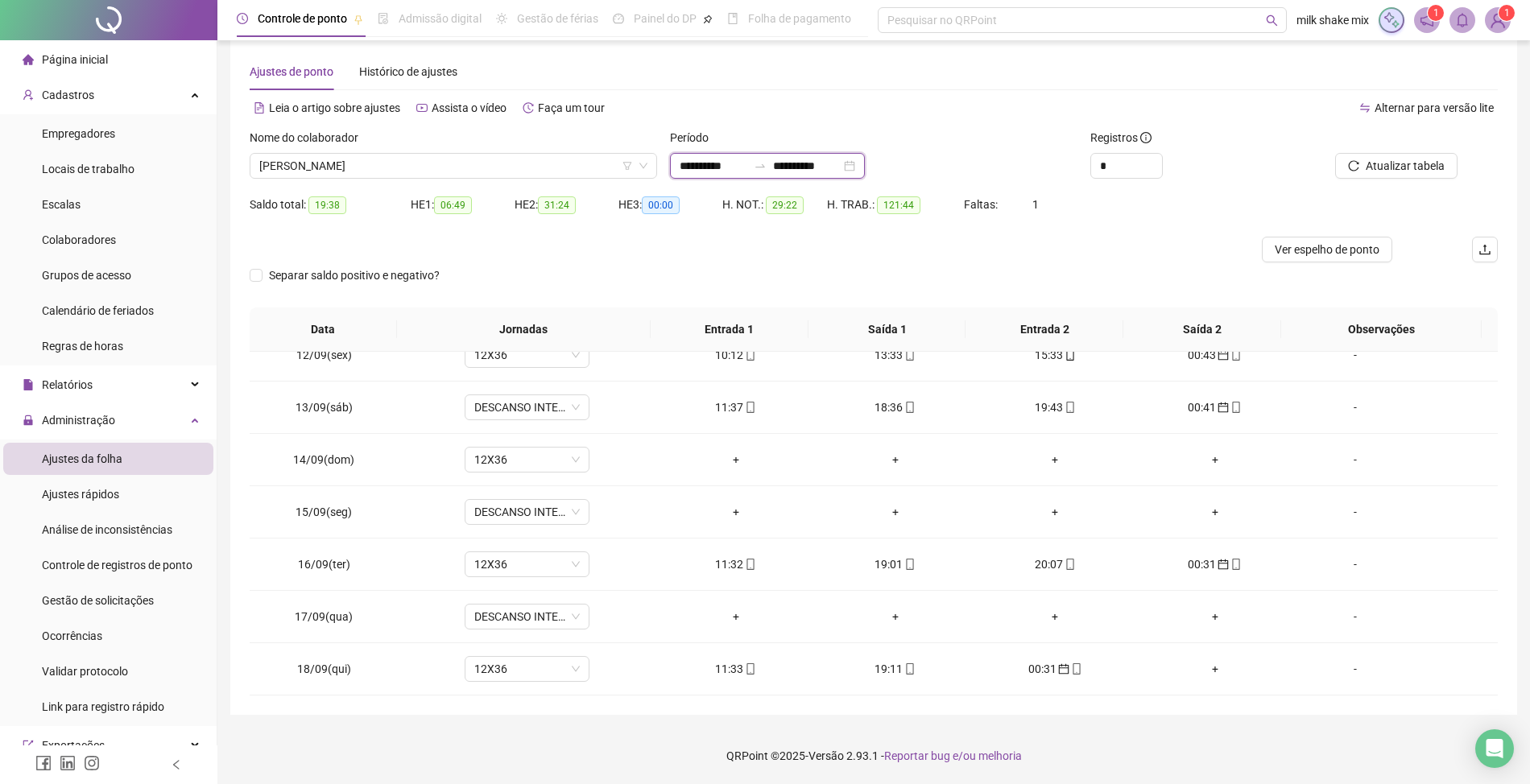
click at [703, 165] on input "**********" at bounding box center [713, 166] width 67 height 18
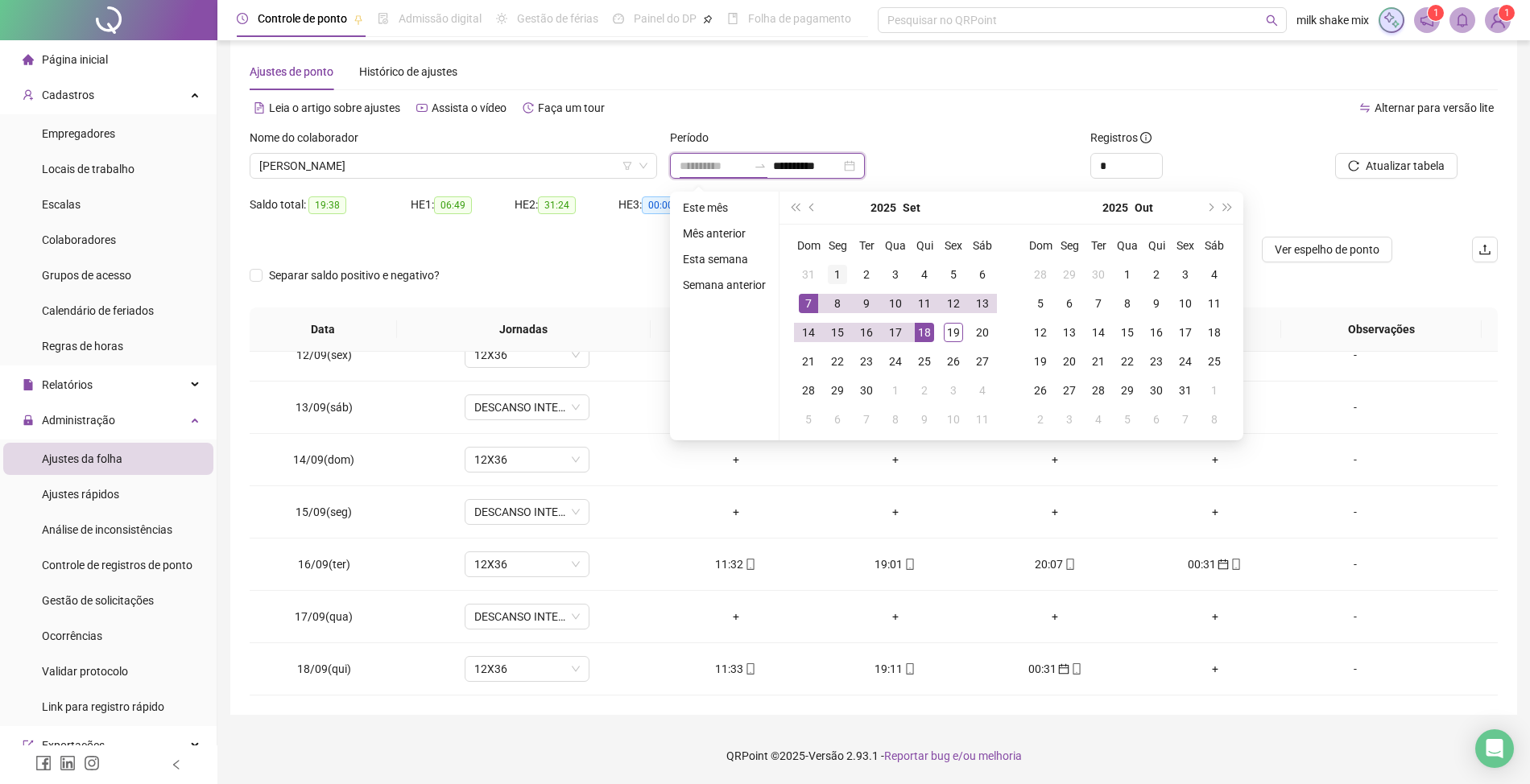
type input "**********"
click at [831, 274] on div "1" at bounding box center [838, 275] width 20 height 20
click at [973, 337] on div "20" at bounding box center [983, 332] width 20 height 20
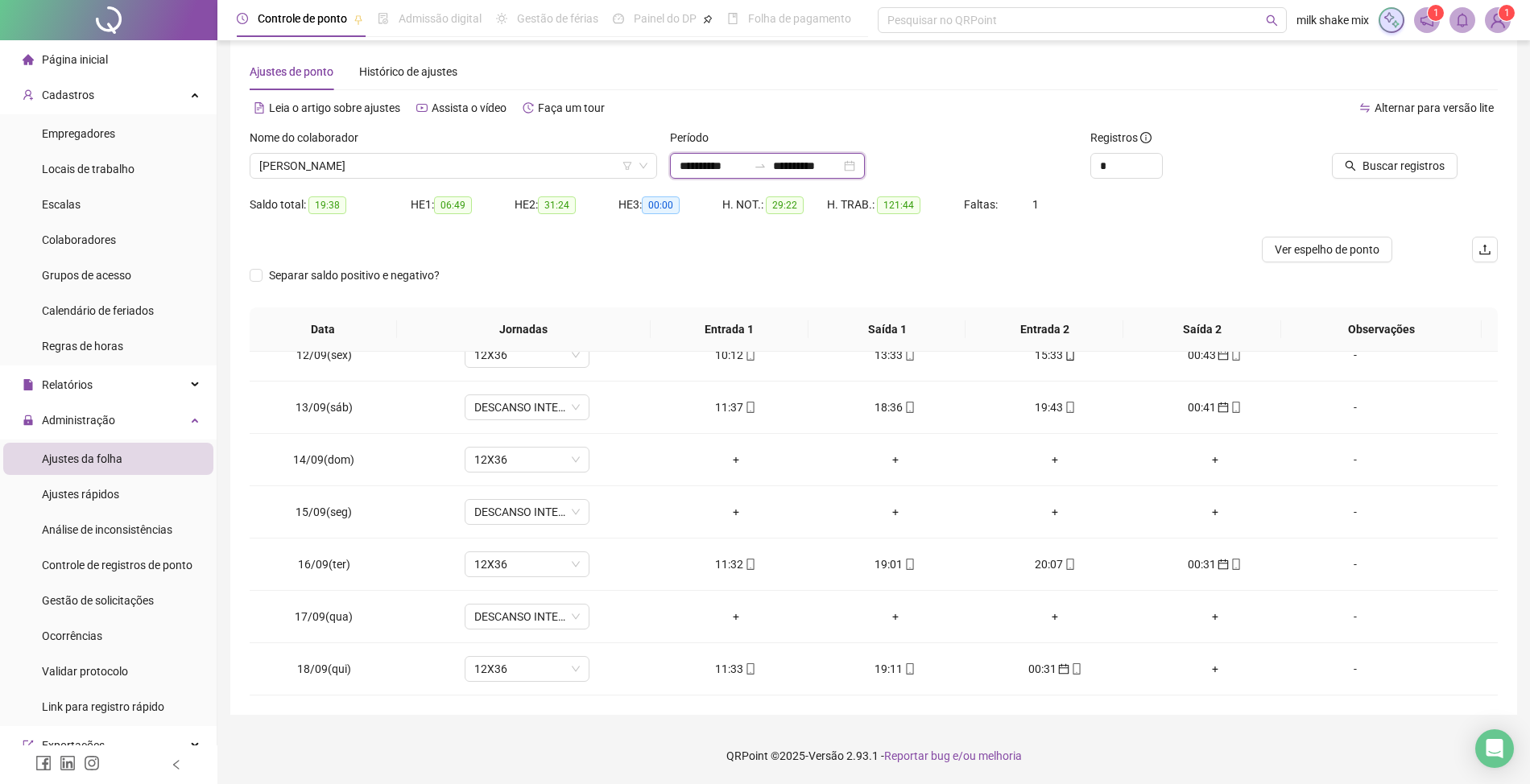
click at [827, 166] on input "**********" at bounding box center [807, 166] width 67 height 18
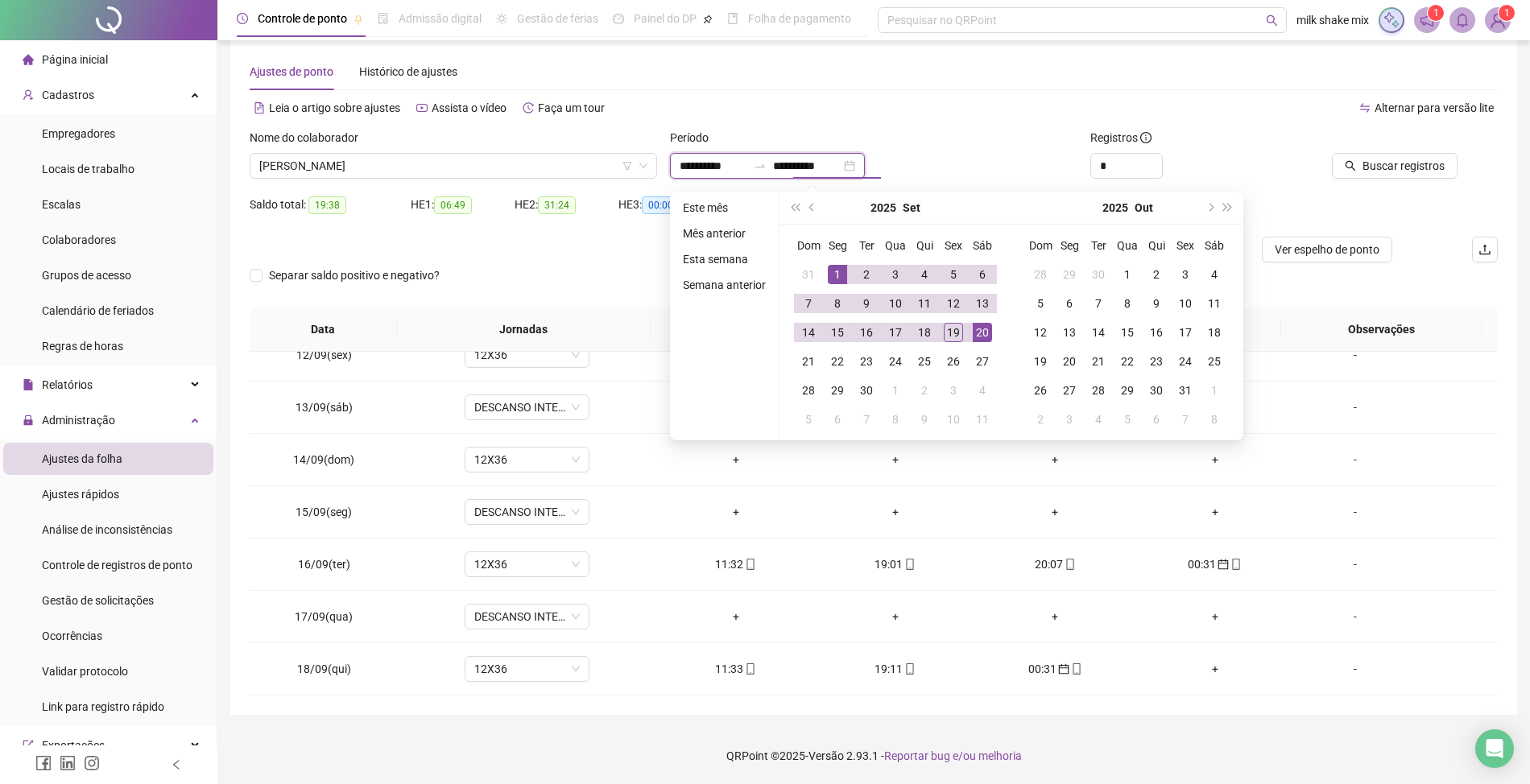
type input "**********"
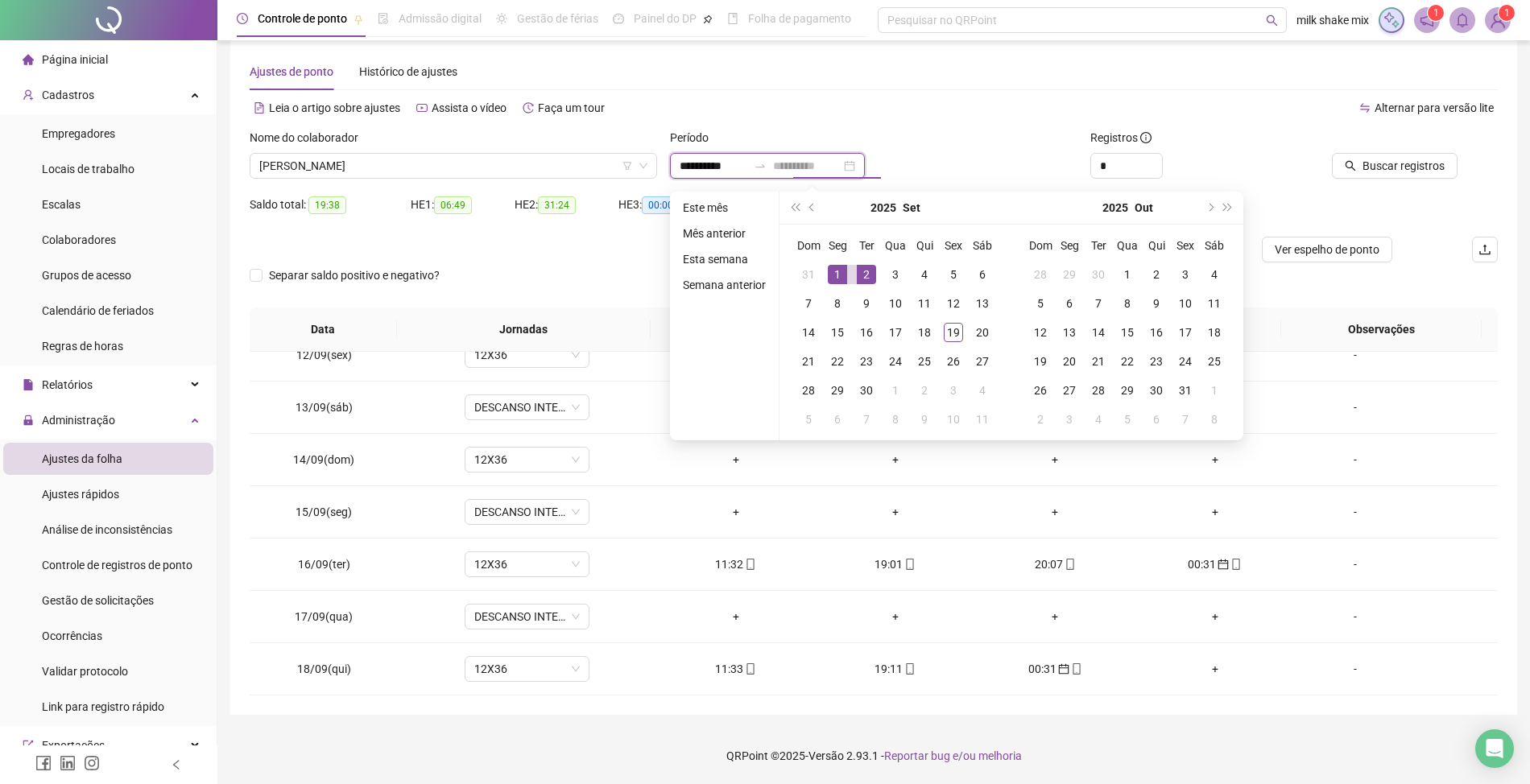
type input "**********"
click at [838, 276] on div "1" at bounding box center [838, 275] width 20 height 20
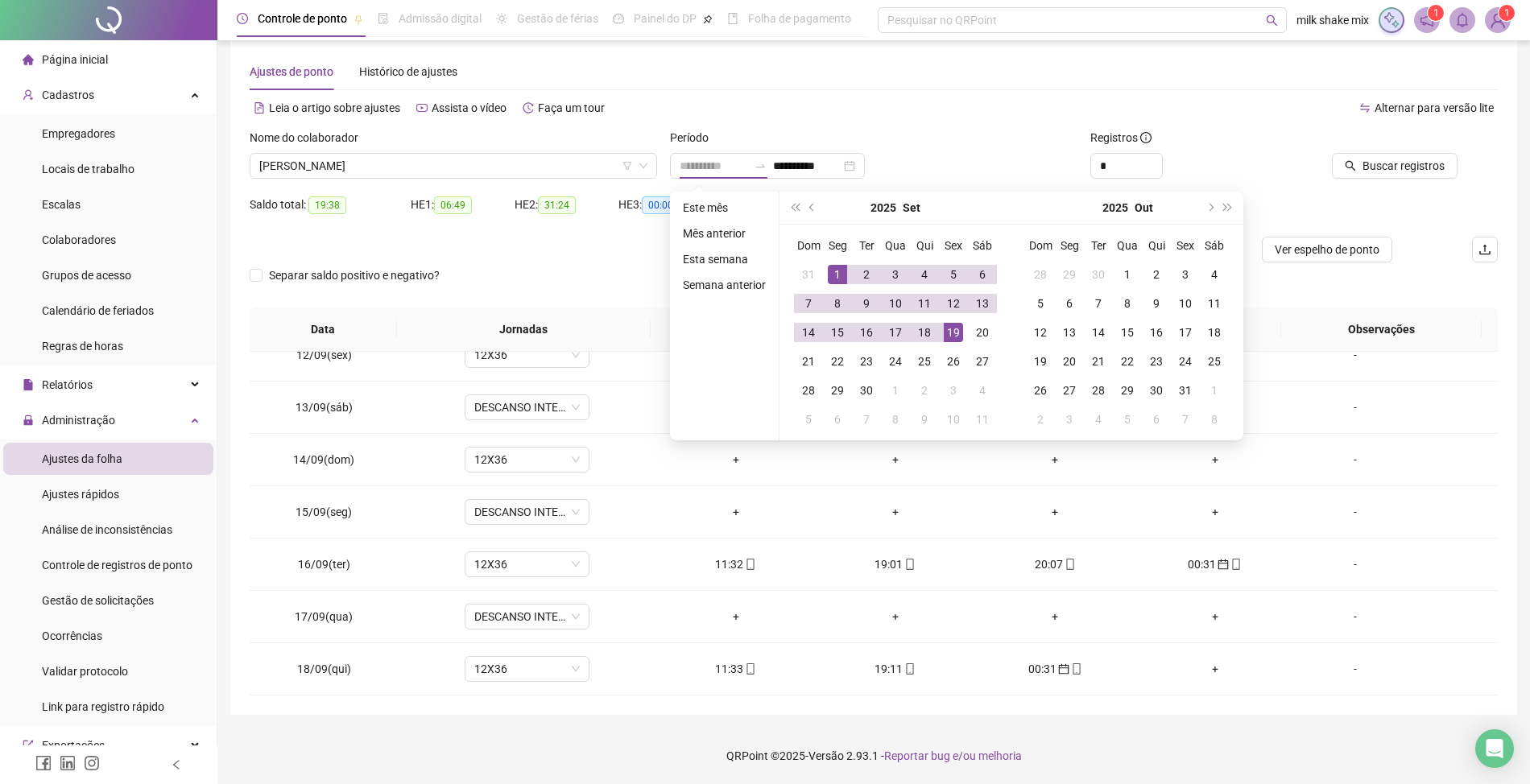
click at [961, 342] on td "19" at bounding box center [953, 332] width 29 height 29
type input "**********"
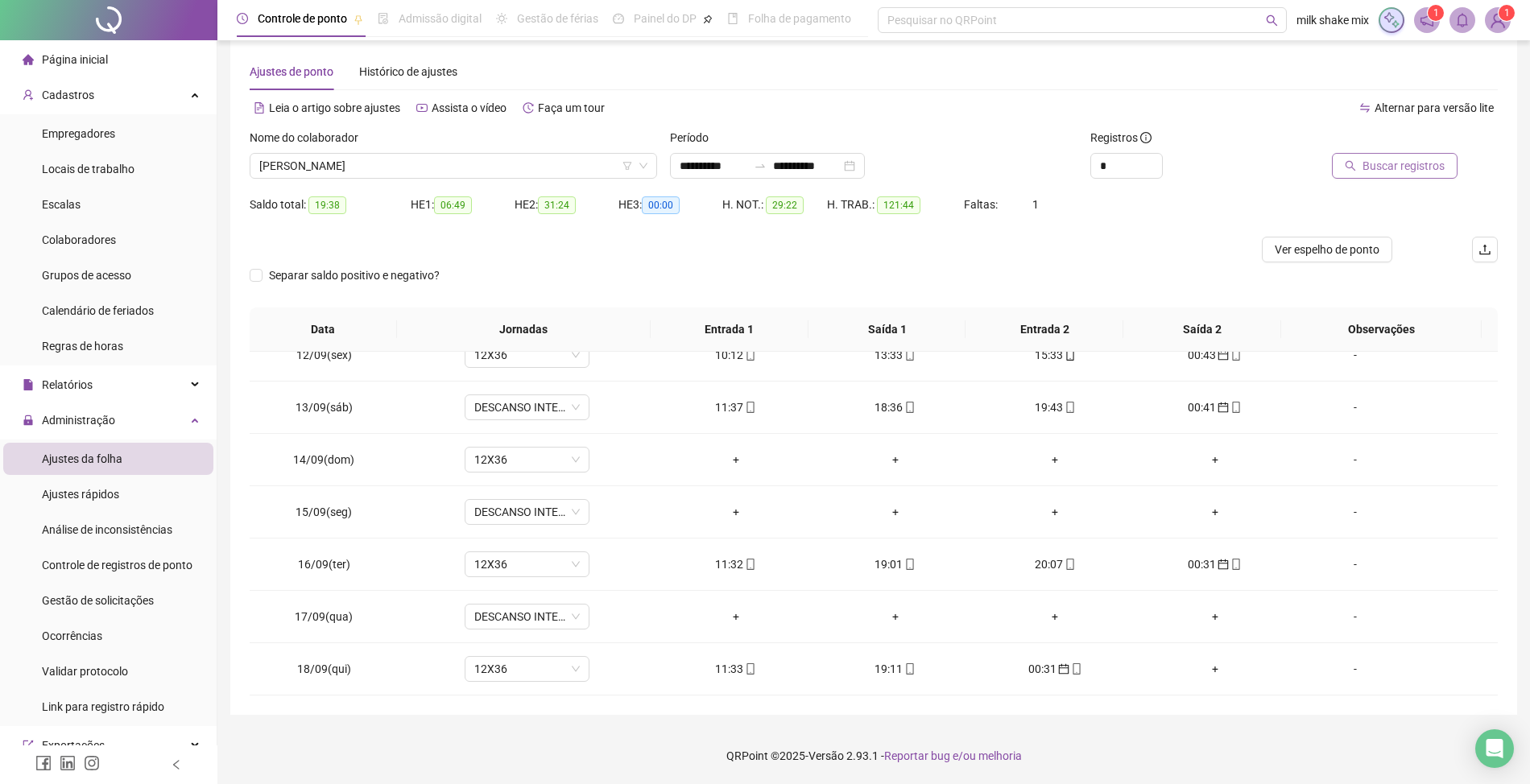
click at [1385, 162] on span "Buscar registros" at bounding box center [1403, 166] width 82 height 18
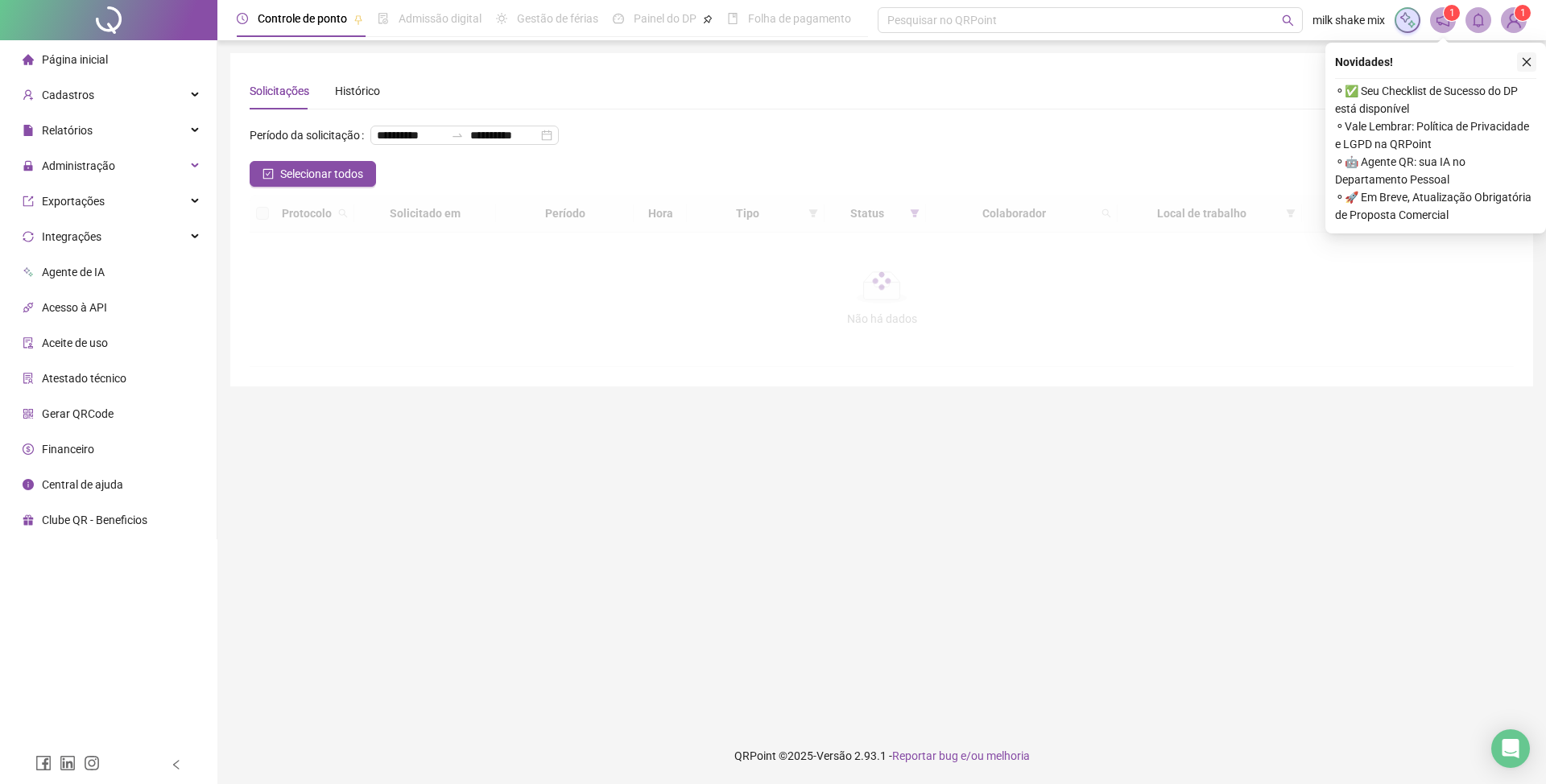
click at [1528, 61] on icon "close" at bounding box center [1527, 63] width 9 height 9
